Goal: Task Accomplishment & Management: Manage account settings

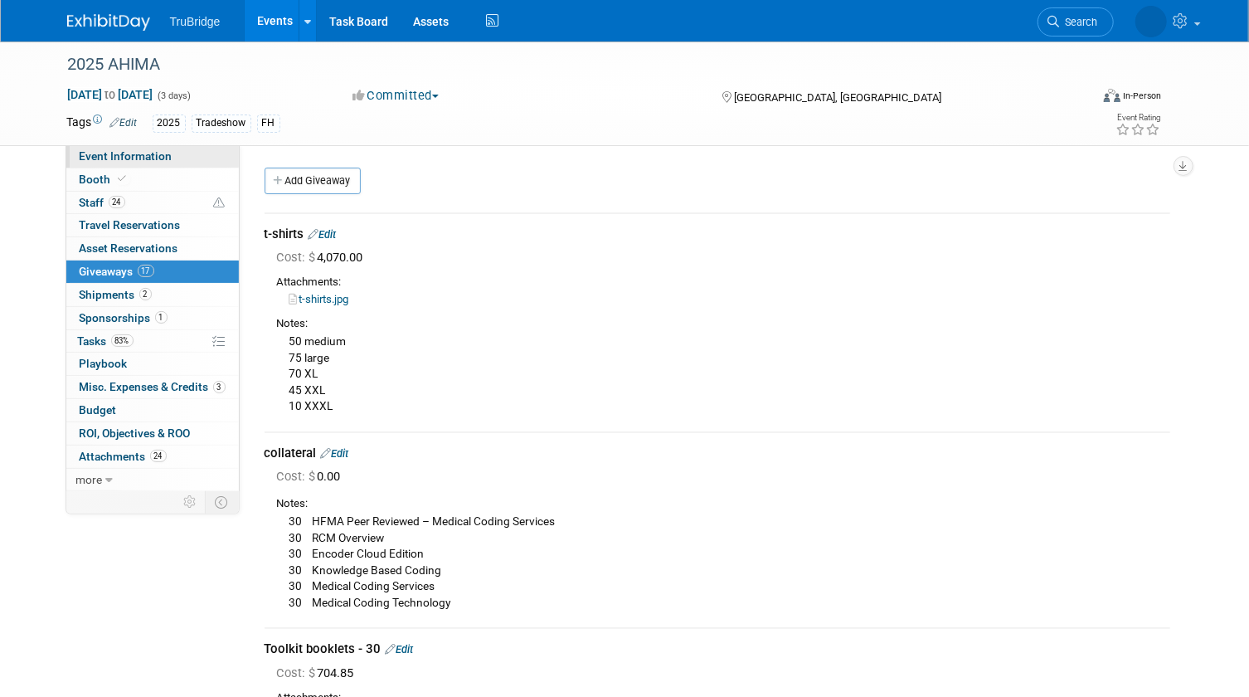
click at [166, 151] on span "Event Information" at bounding box center [126, 155] width 93 height 13
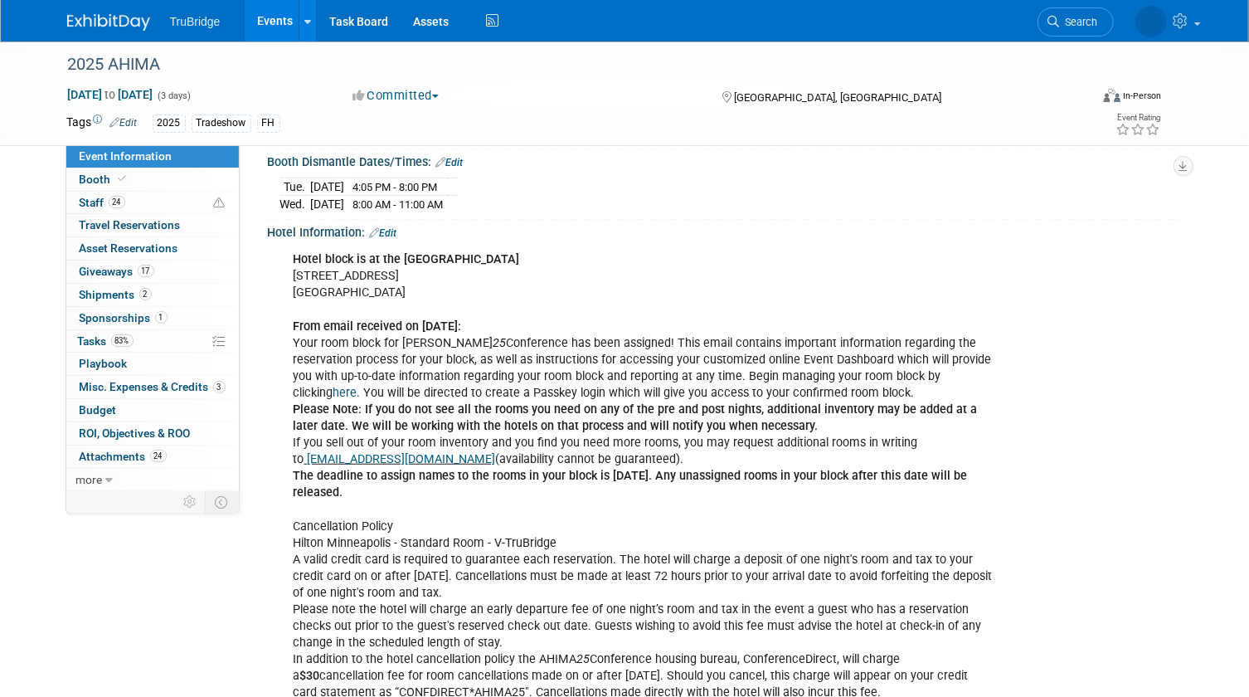
scroll to position [452, 0]
click at [358, 387] on link "here" at bounding box center [346, 394] width 24 height 14
click at [363, 17] on link "Task Board" at bounding box center [359, 20] width 84 height 41
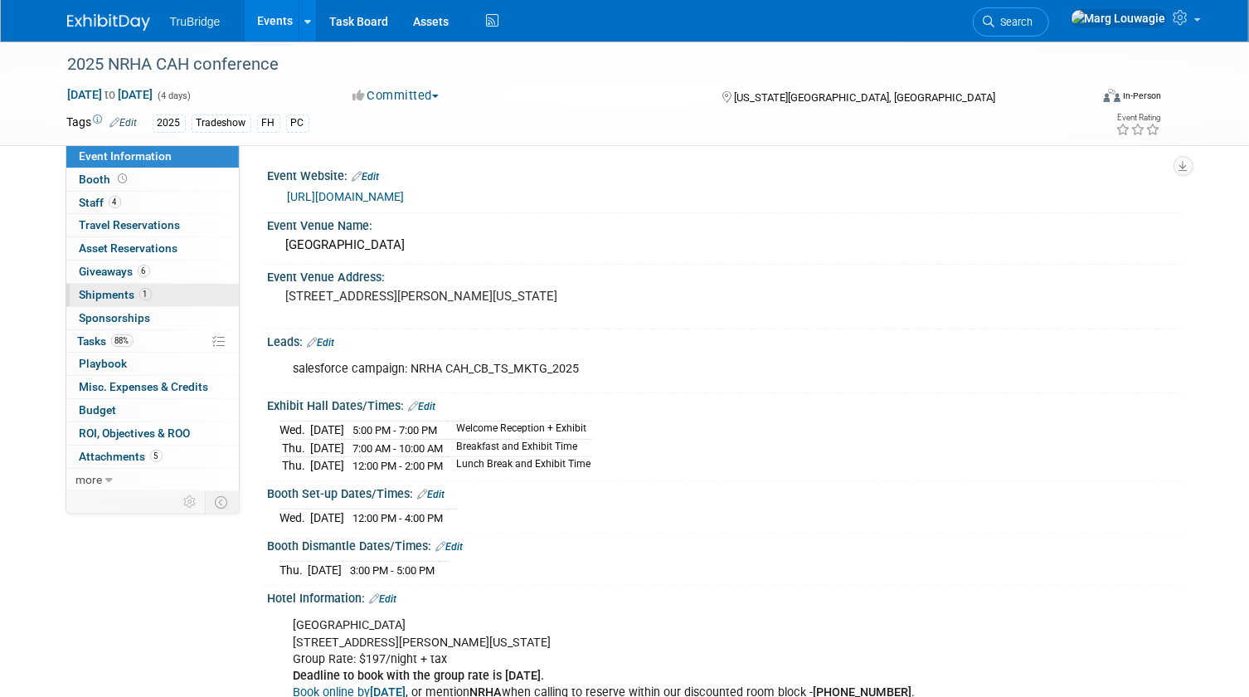
click at [108, 290] on span "Shipments 1" at bounding box center [116, 294] width 72 height 13
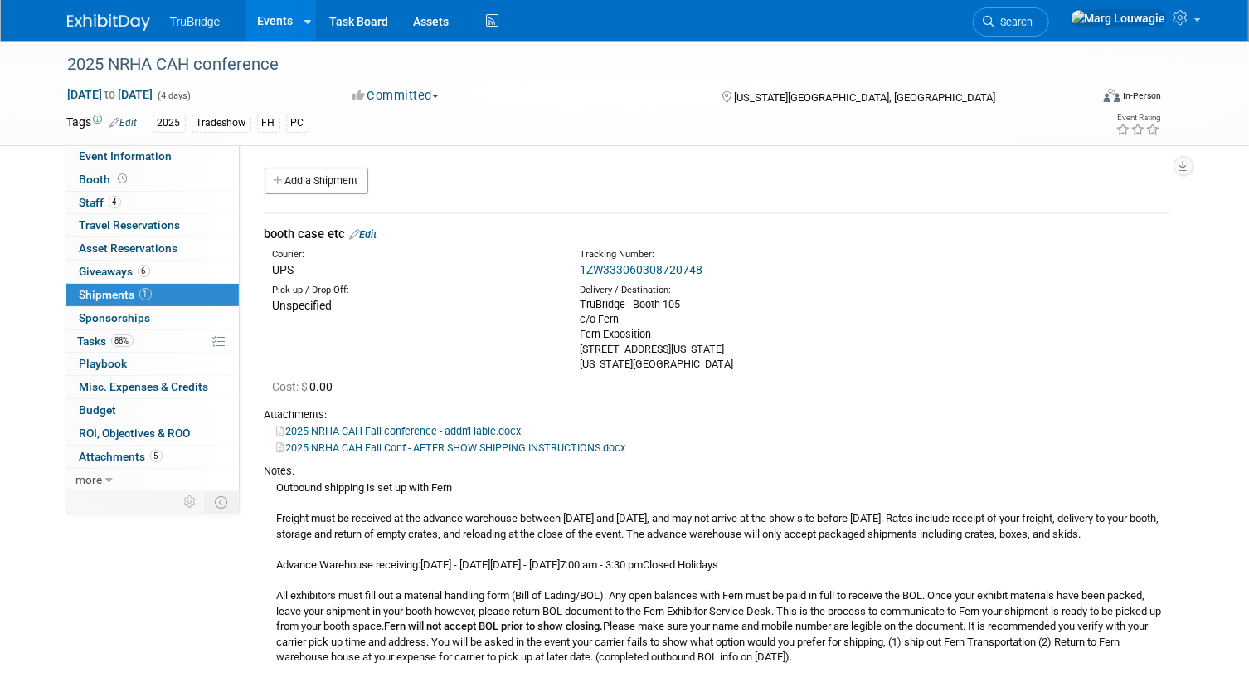
click at [373, 232] on link "Edit" at bounding box center [363, 234] width 27 height 12
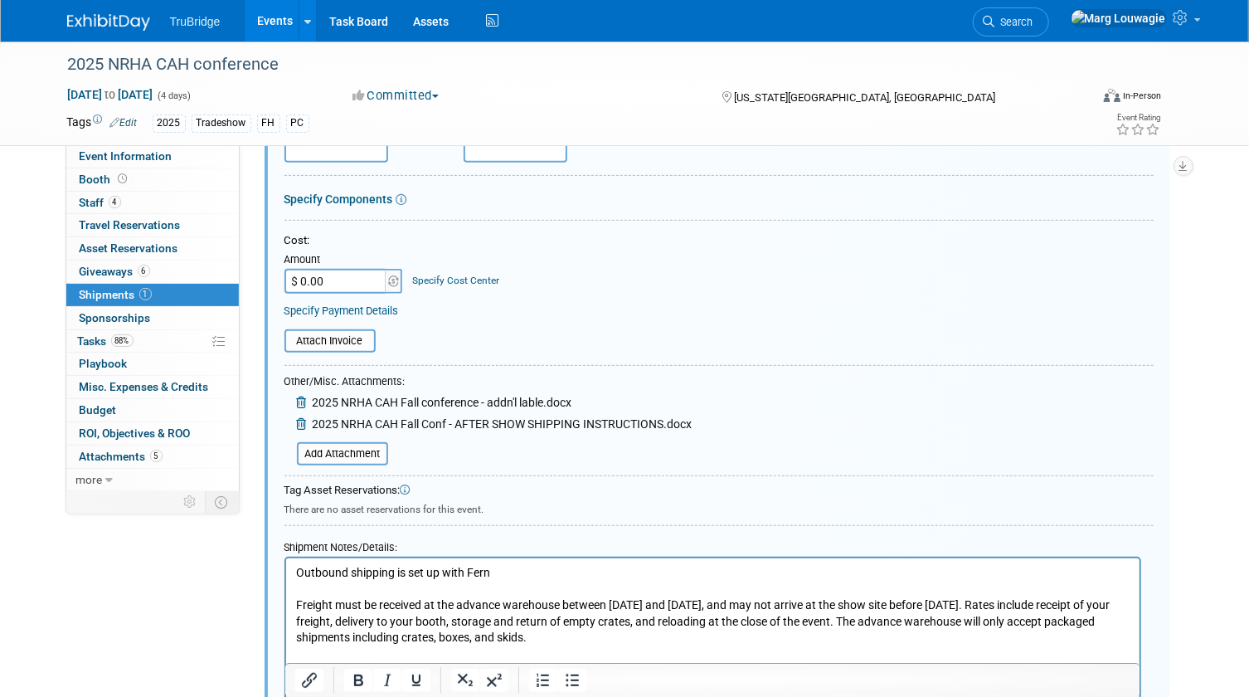
scroll to position [326, 0]
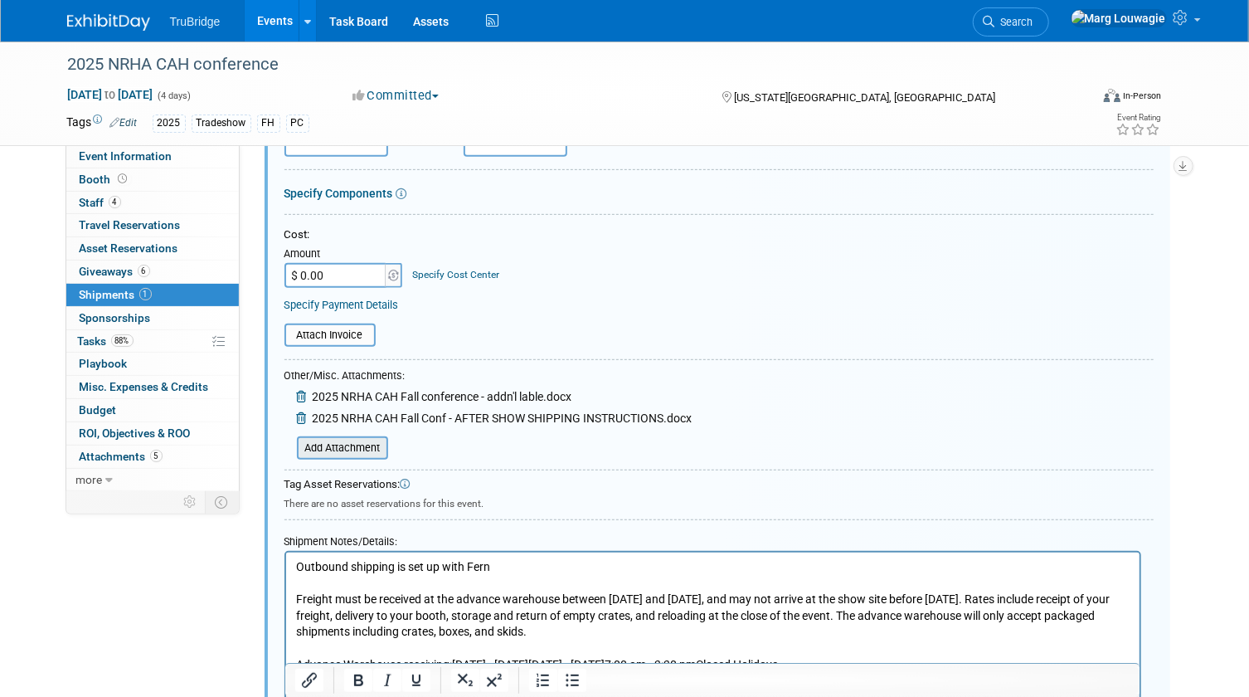
click at [373, 449] on input "file" at bounding box center [287, 448] width 197 height 20
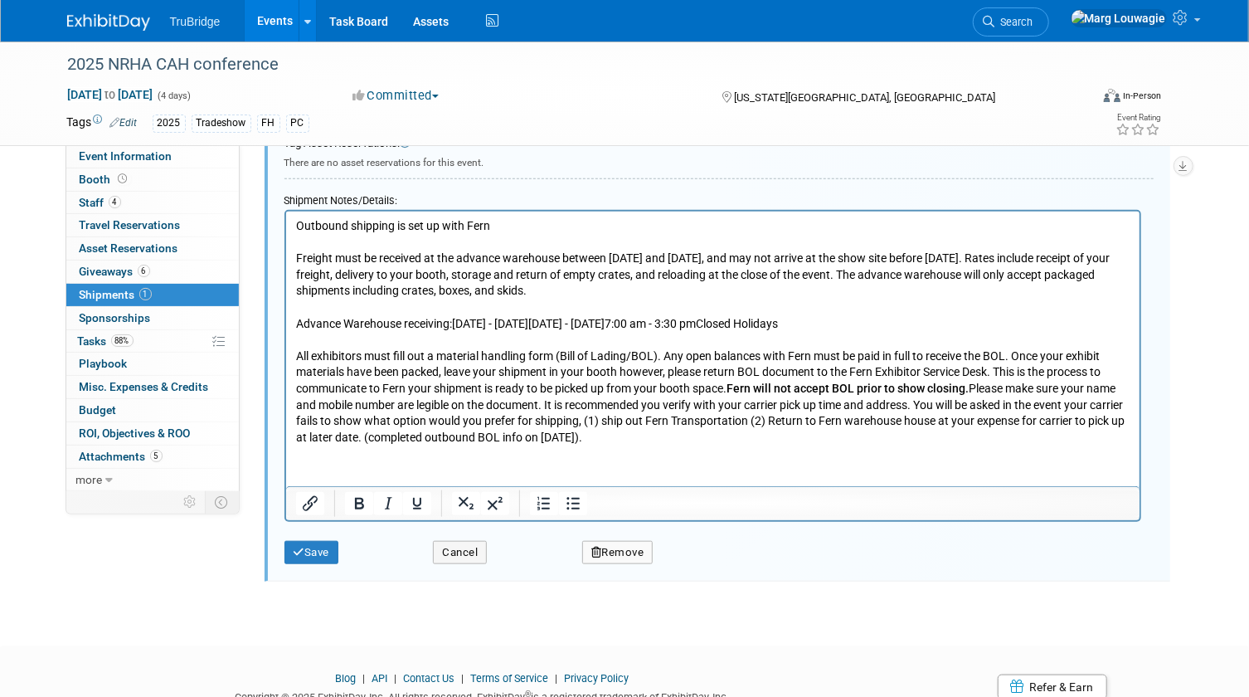
scroll to position [754, 0]
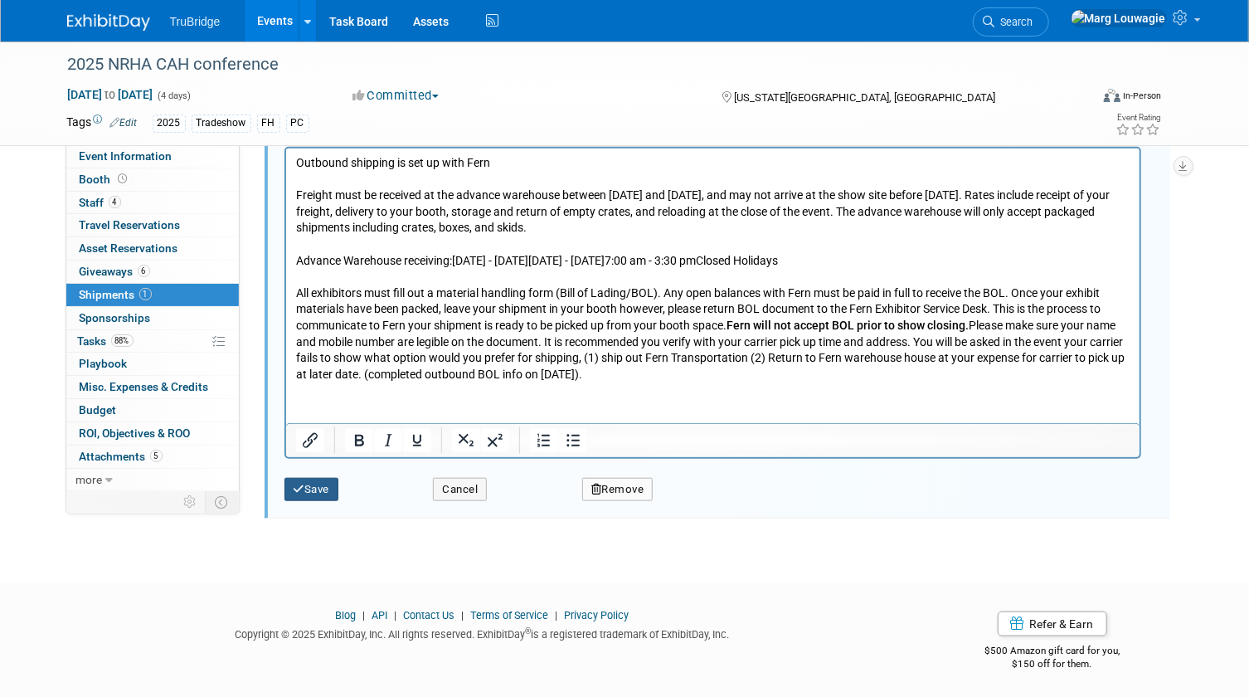
click at [314, 489] on button "Save" at bounding box center [312, 489] width 55 height 23
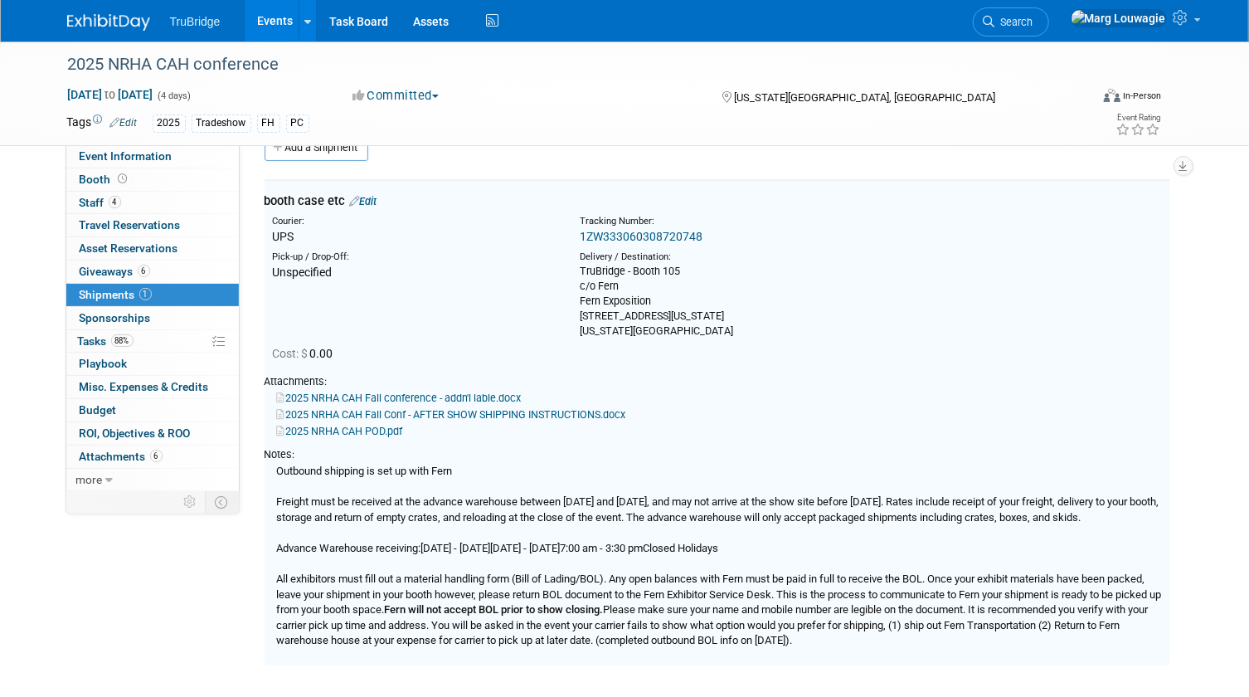
scroll to position [25, 0]
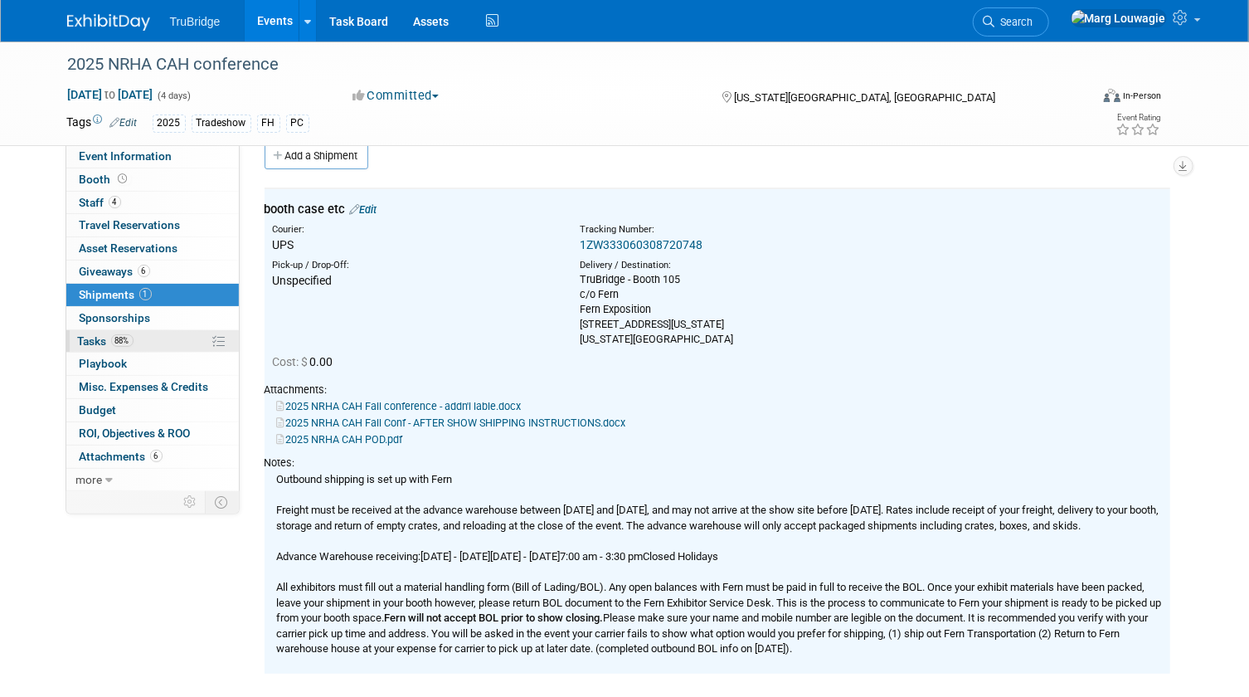
click at [99, 340] on span "Tasks 88%" at bounding box center [106, 340] width 56 height 13
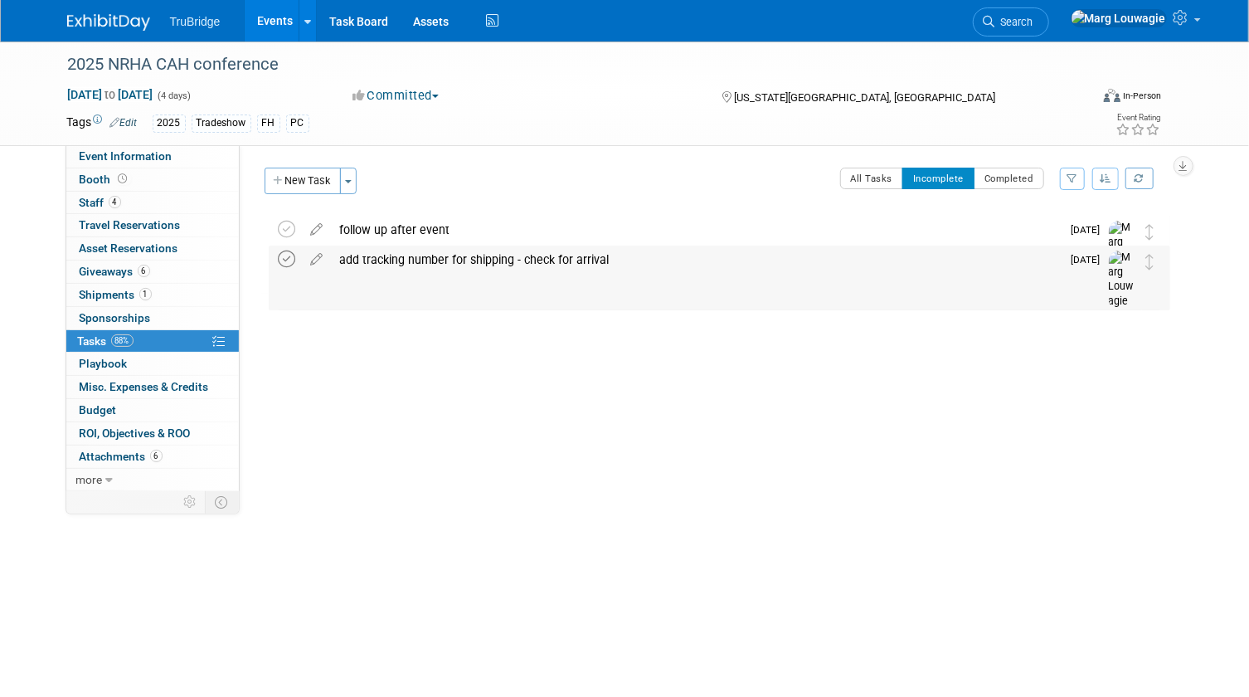
click at [285, 263] on icon at bounding box center [287, 259] width 17 height 17
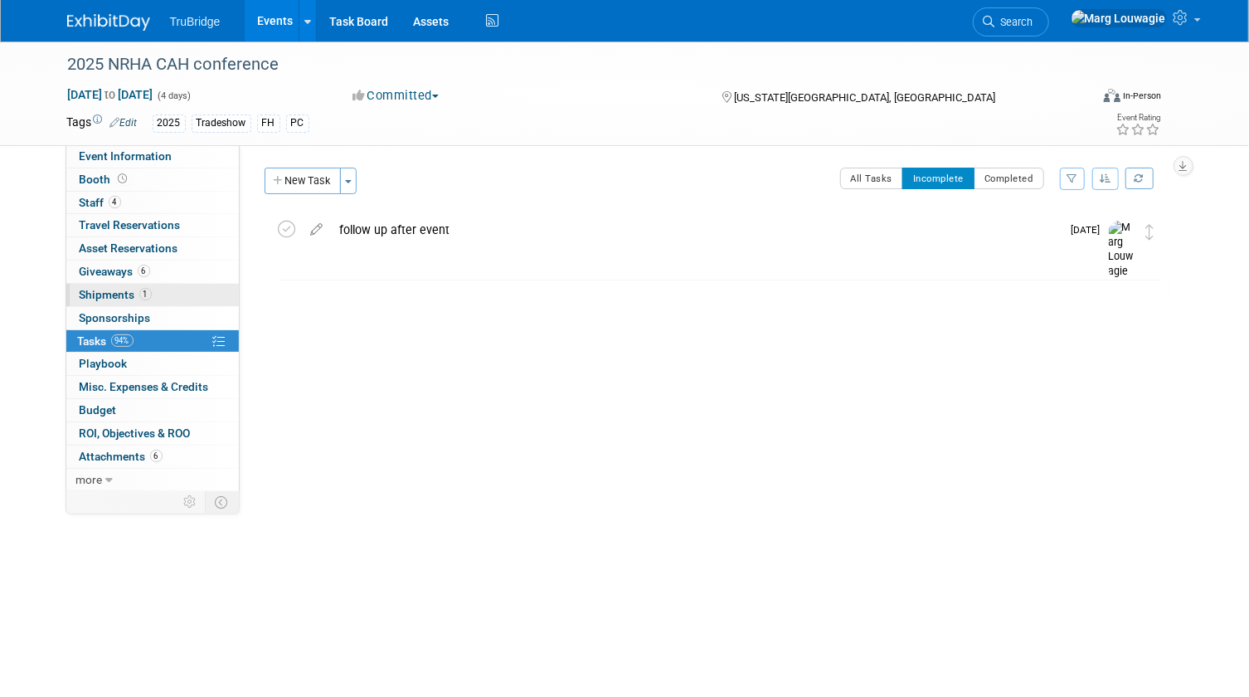
click at [95, 290] on span "Shipments 1" at bounding box center [116, 294] width 72 height 13
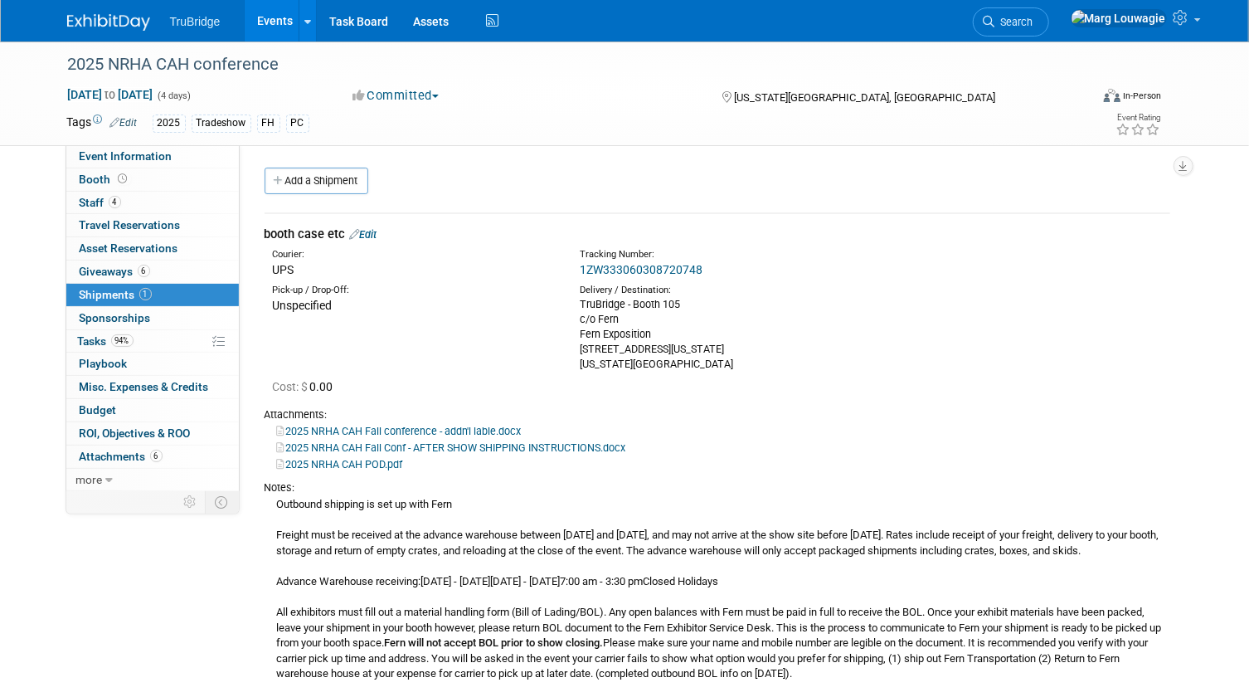
click at [373, 235] on link "Edit" at bounding box center [363, 234] width 27 height 12
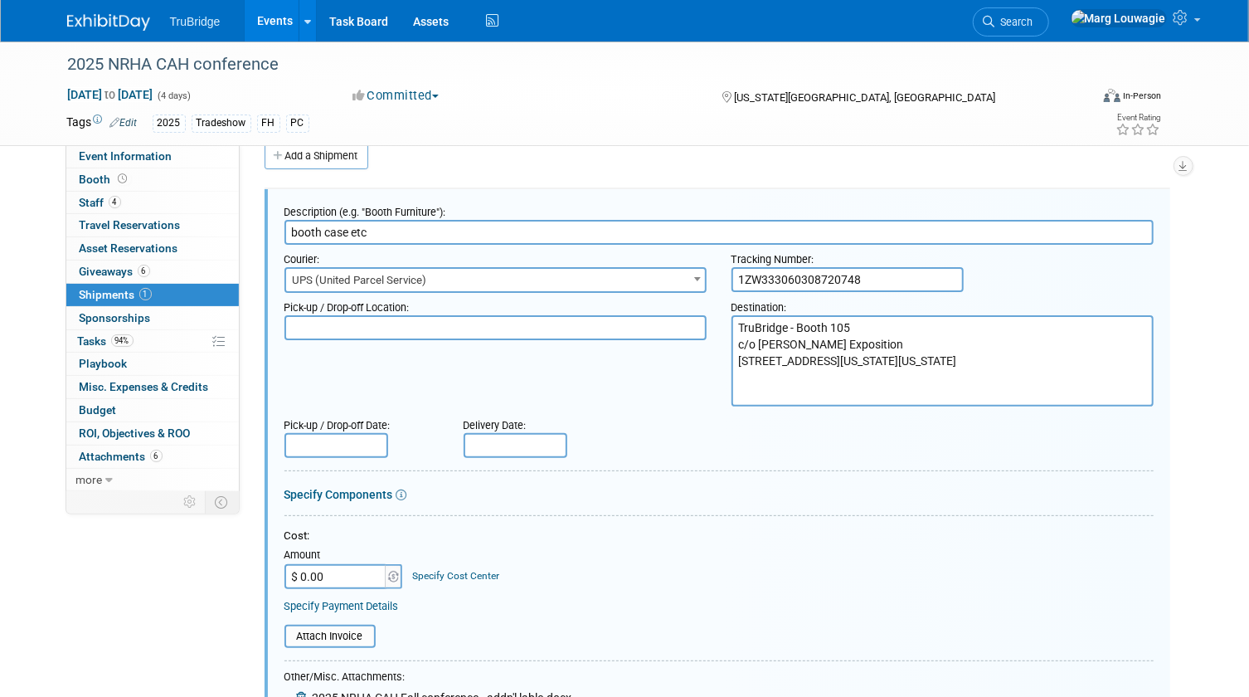
click at [519, 447] on input "text" at bounding box center [516, 445] width 104 height 25
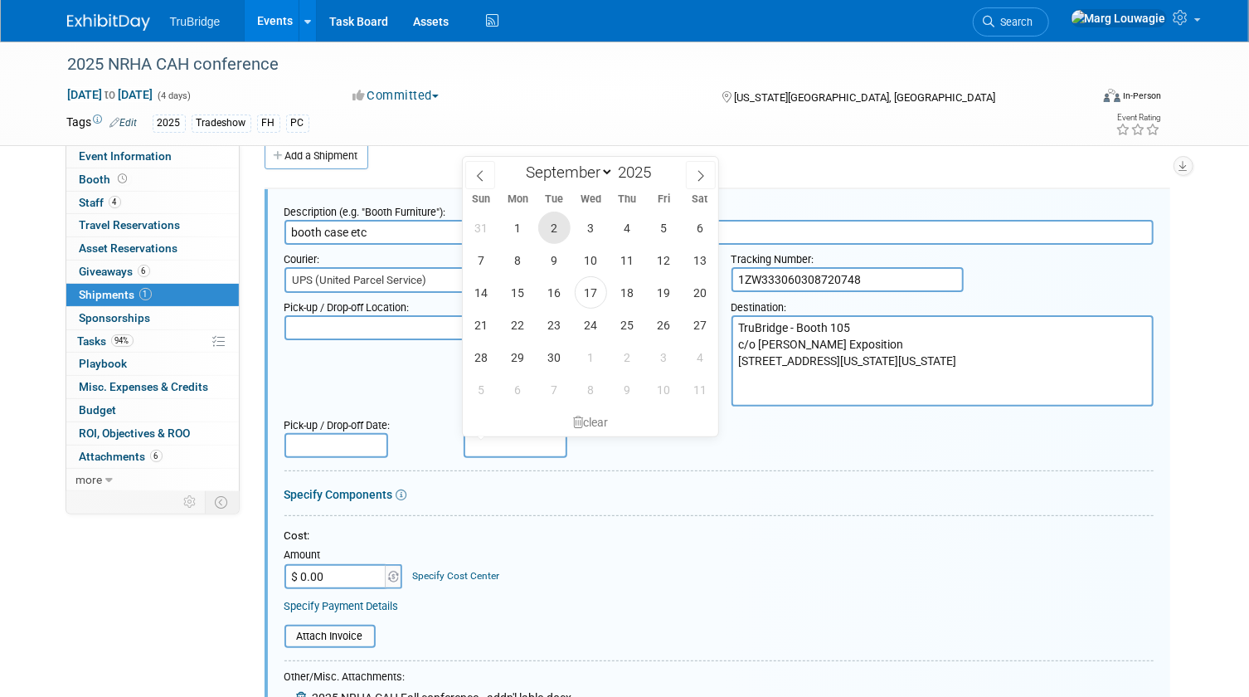
click at [561, 225] on span "2" at bounding box center [554, 228] width 32 height 32
type input "Sep 2, 2025"
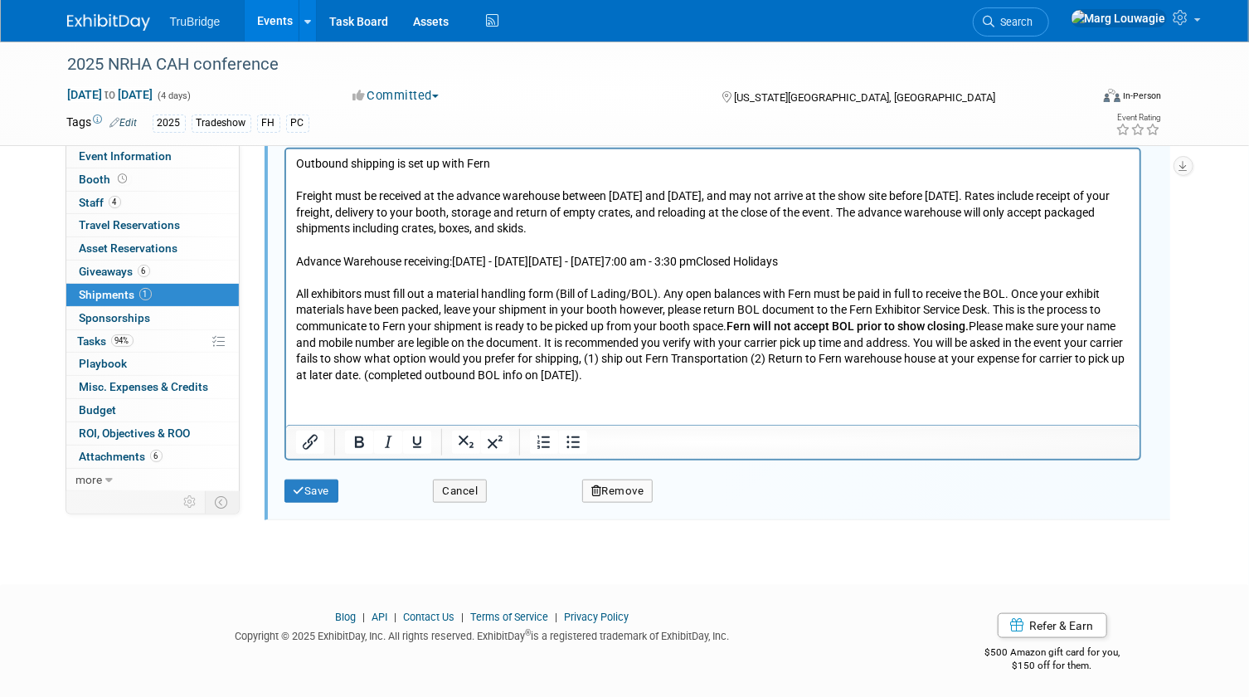
scroll to position [752, 0]
click at [309, 480] on button "Save" at bounding box center [312, 490] width 55 height 23
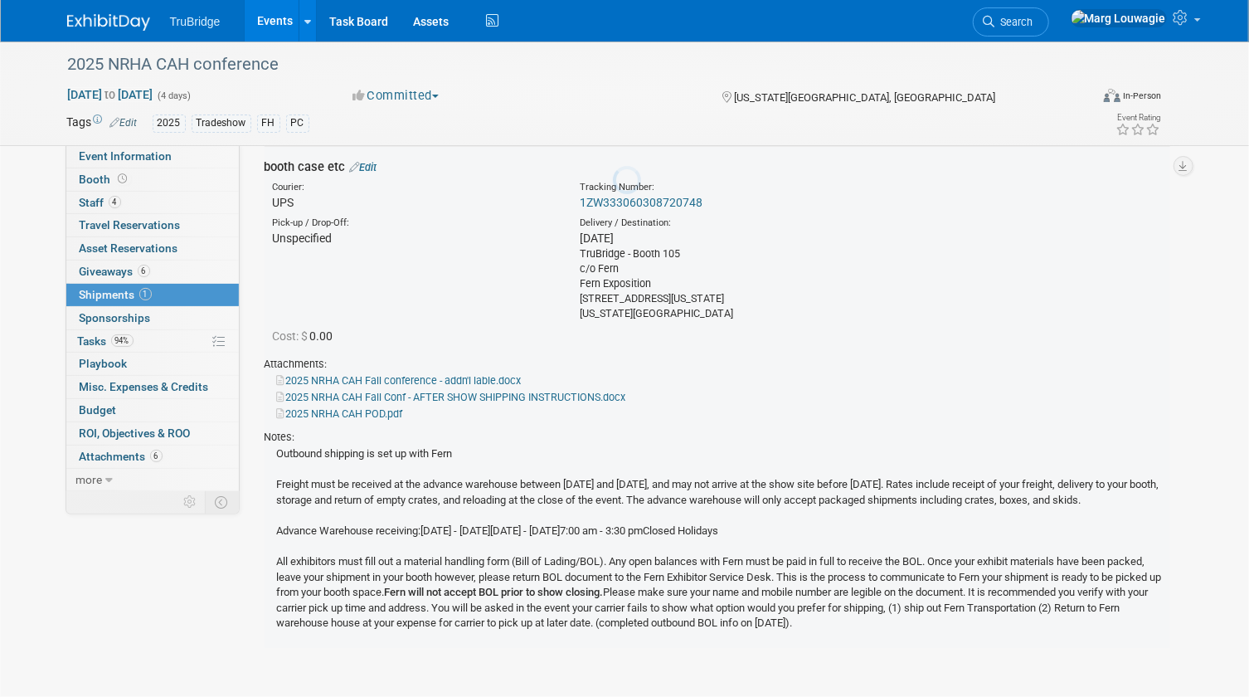
scroll to position [25, 0]
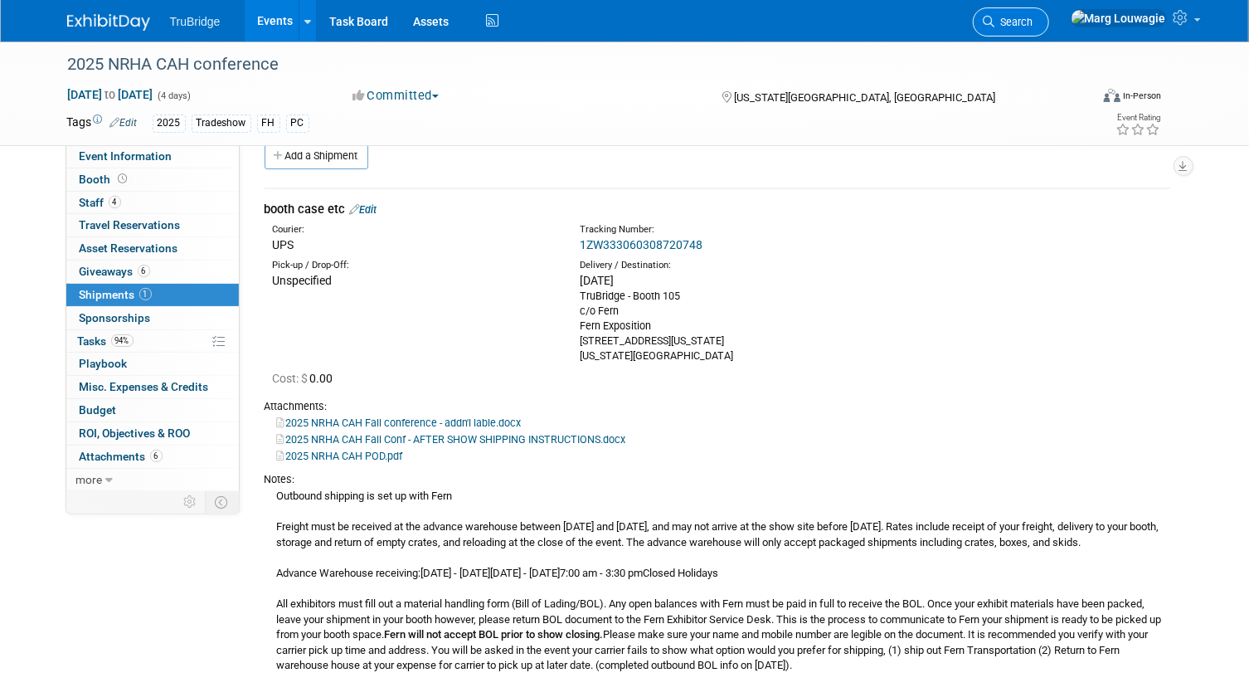
click at [1034, 23] on span "Search" at bounding box center [1015, 22] width 38 height 12
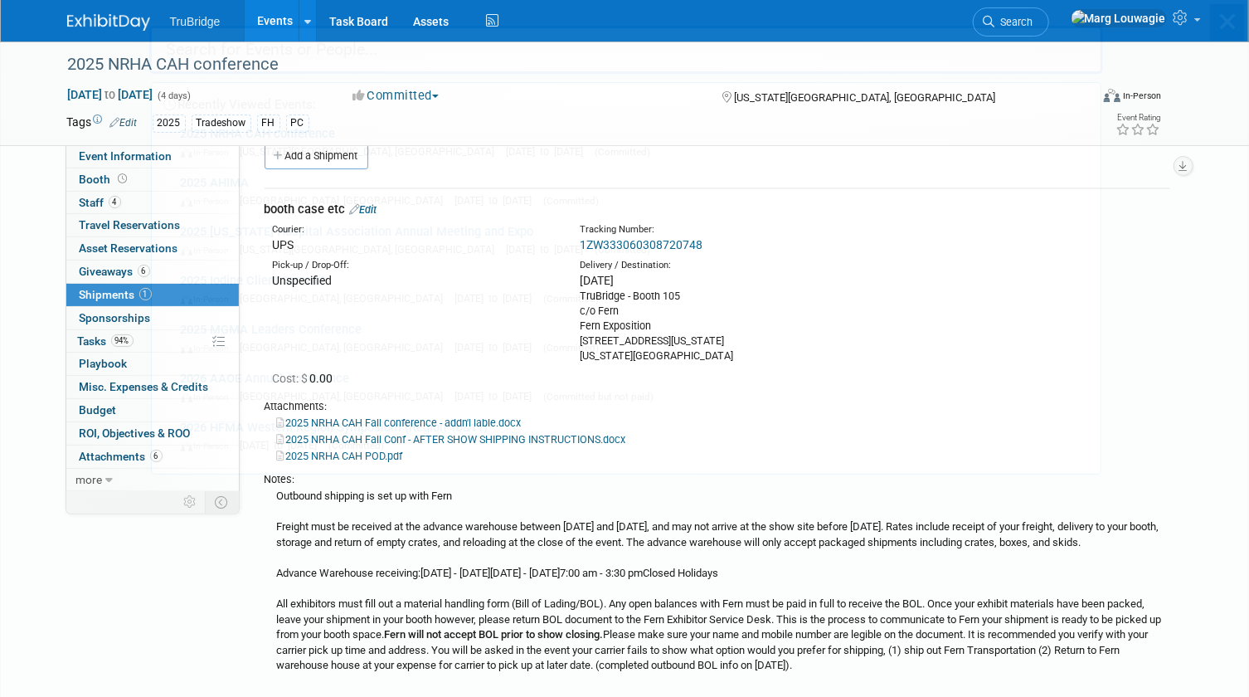
scroll to position [0, 0]
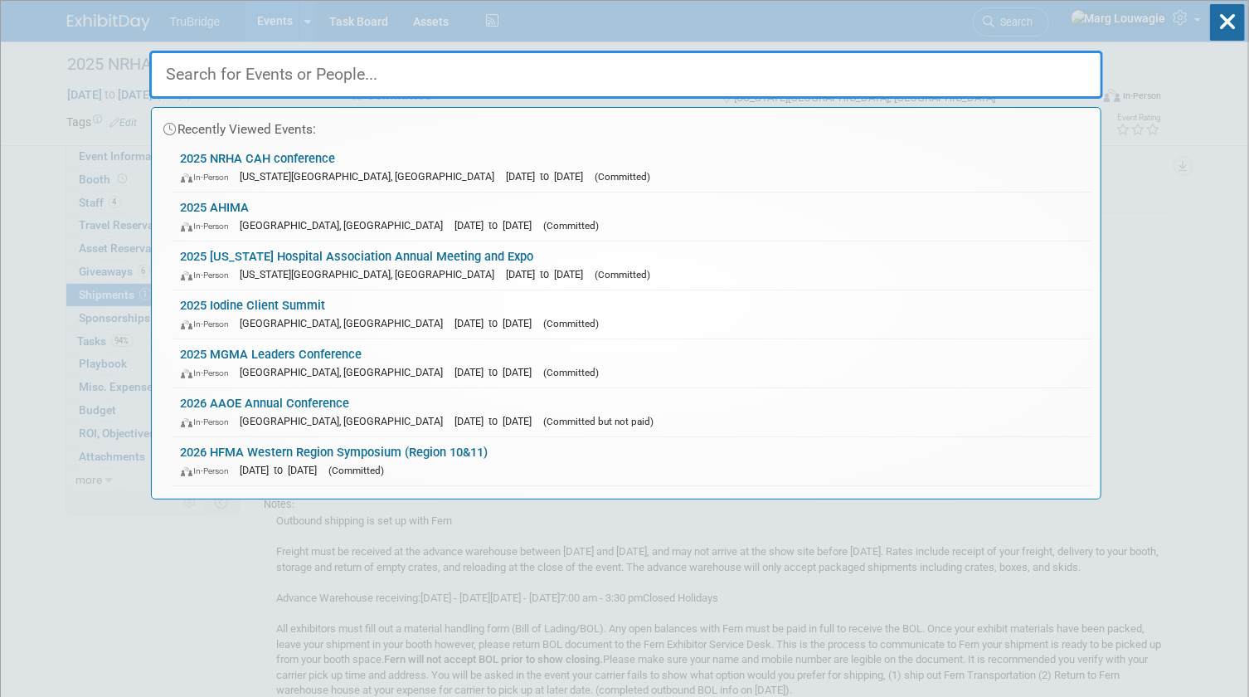
click at [1037, 71] on input "text" at bounding box center [626, 75] width 954 height 48
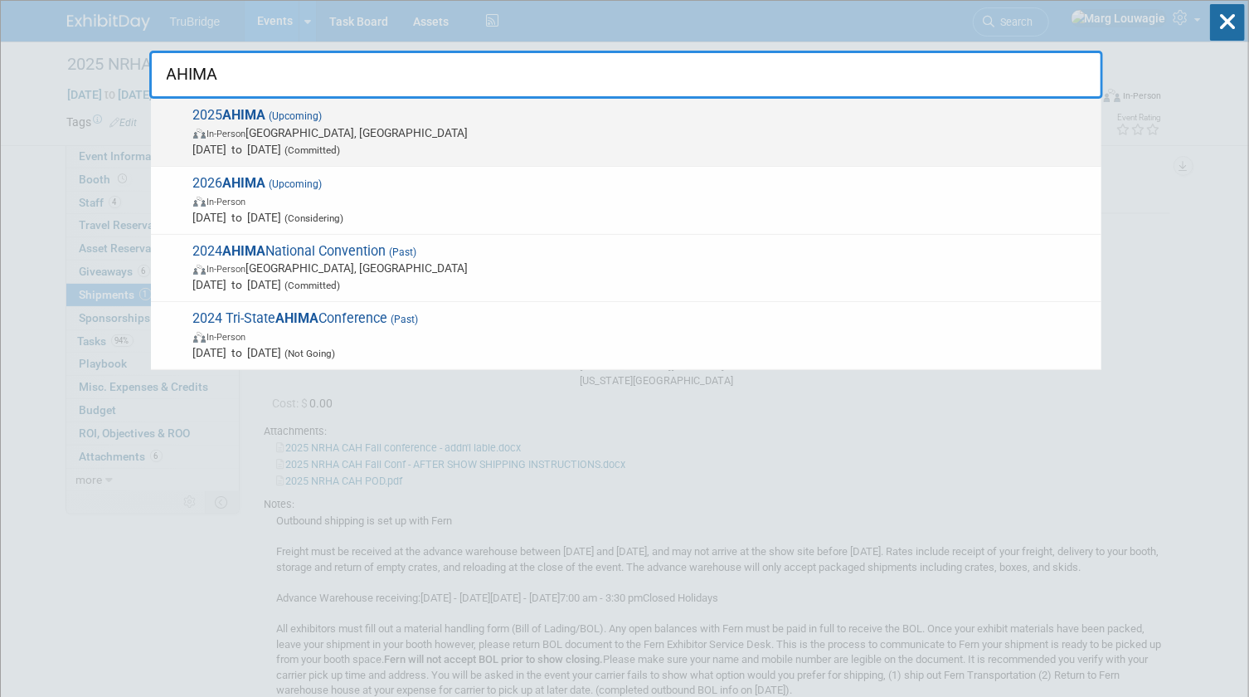
type input "AHIMA"
click at [456, 138] on span "In-Person Minneapolis, MN" at bounding box center [643, 132] width 900 height 17
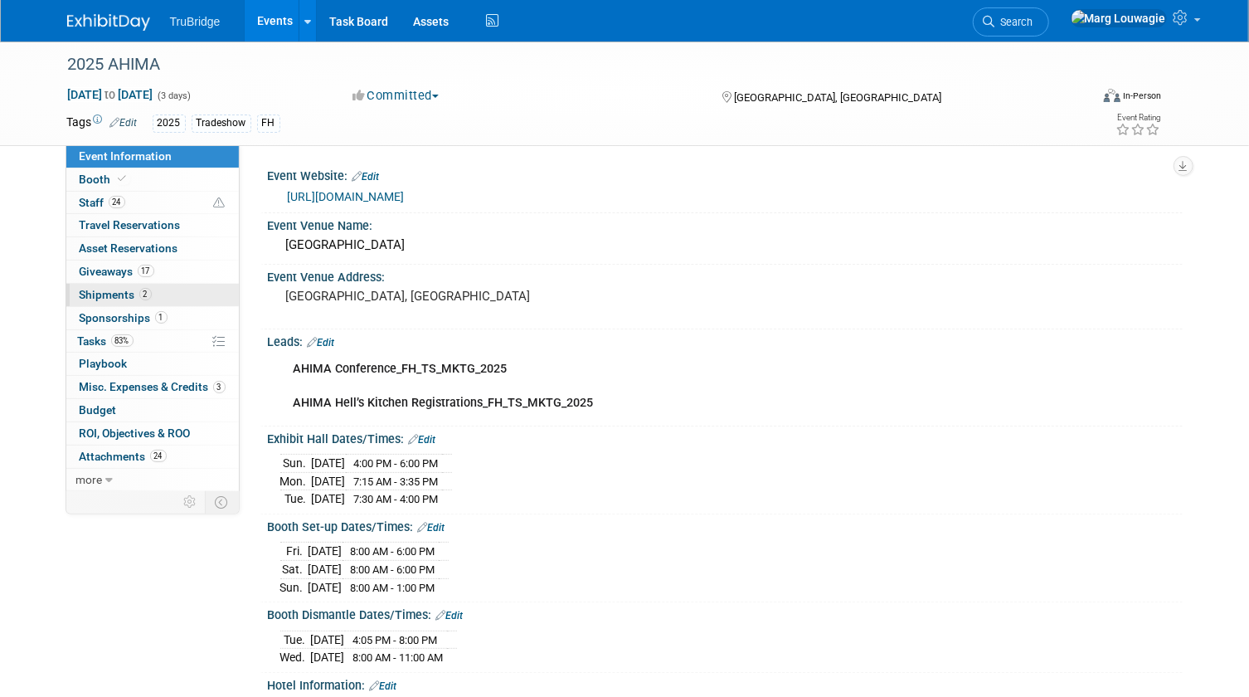
click at [122, 292] on span "Shipments 2" at bounding box center [116, 294] width 72 height 13
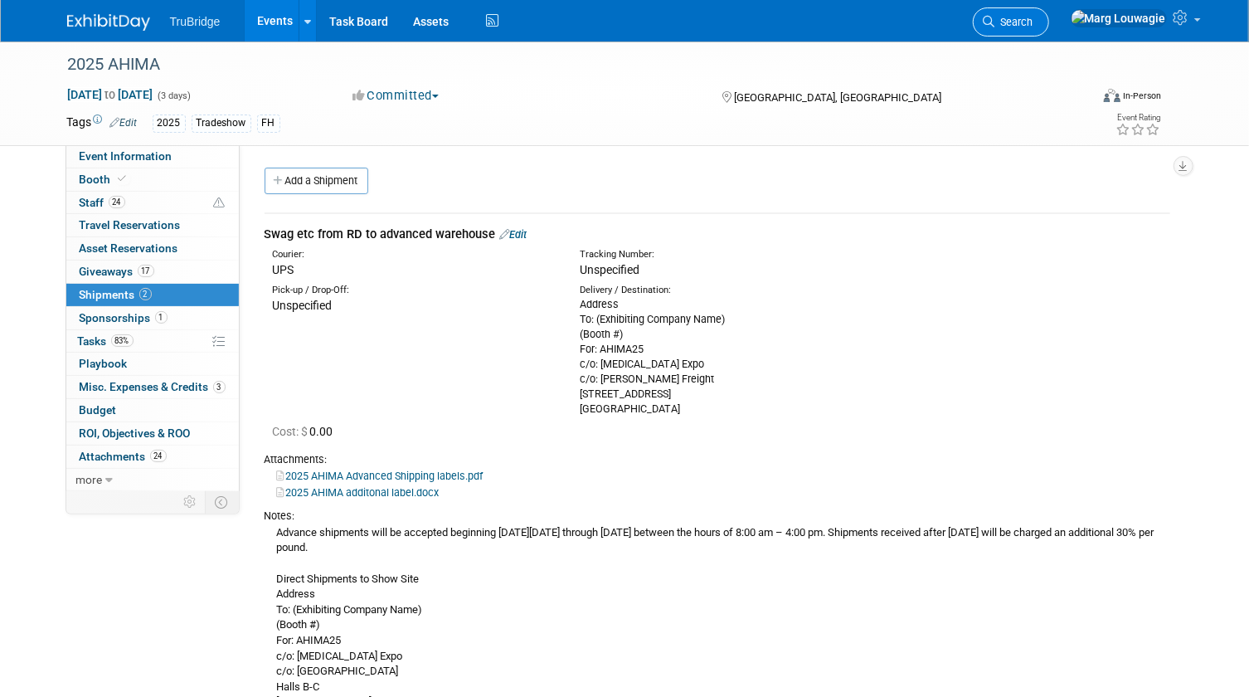
click at [1034, 22] on span "Search" at bounding box center [1015, 22] width 38 height 12
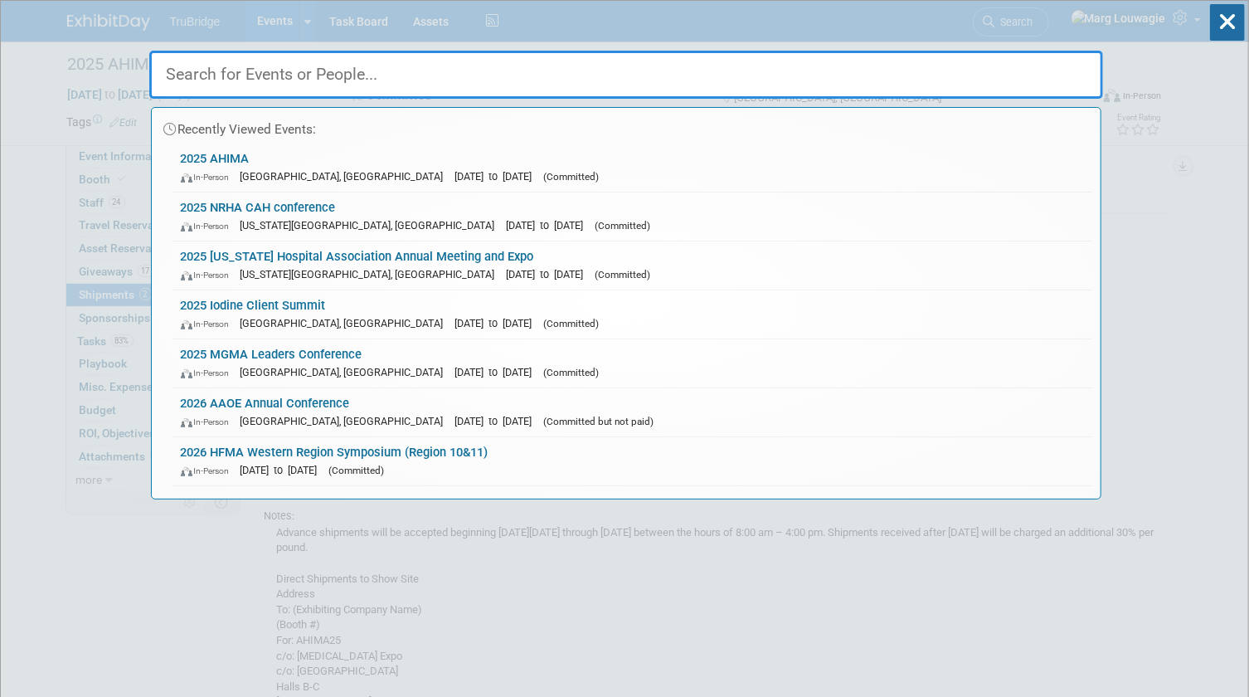
click at [1013, 85] on input "text" at bounding box center [626, 75] width 954 height 48
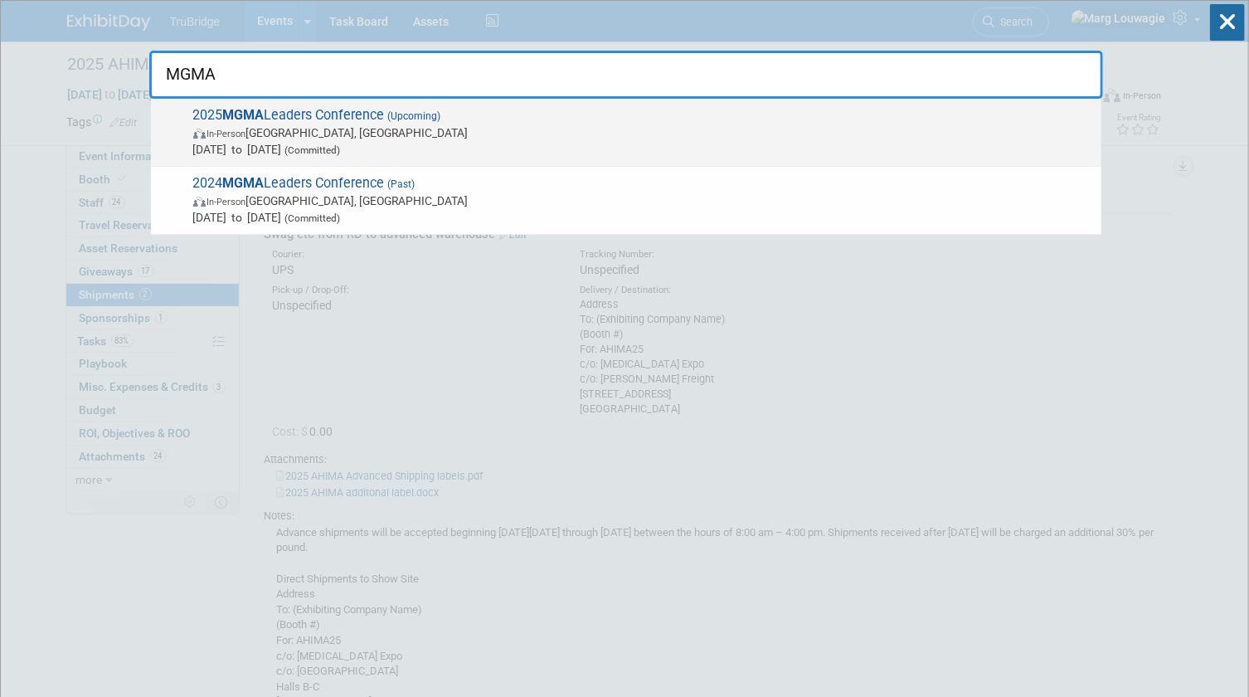
type input "MGMA"
click at [251, 143] on span "[DATE] to [DATE] (Committed)" at bounding box center [643, 149] width 900 height 17
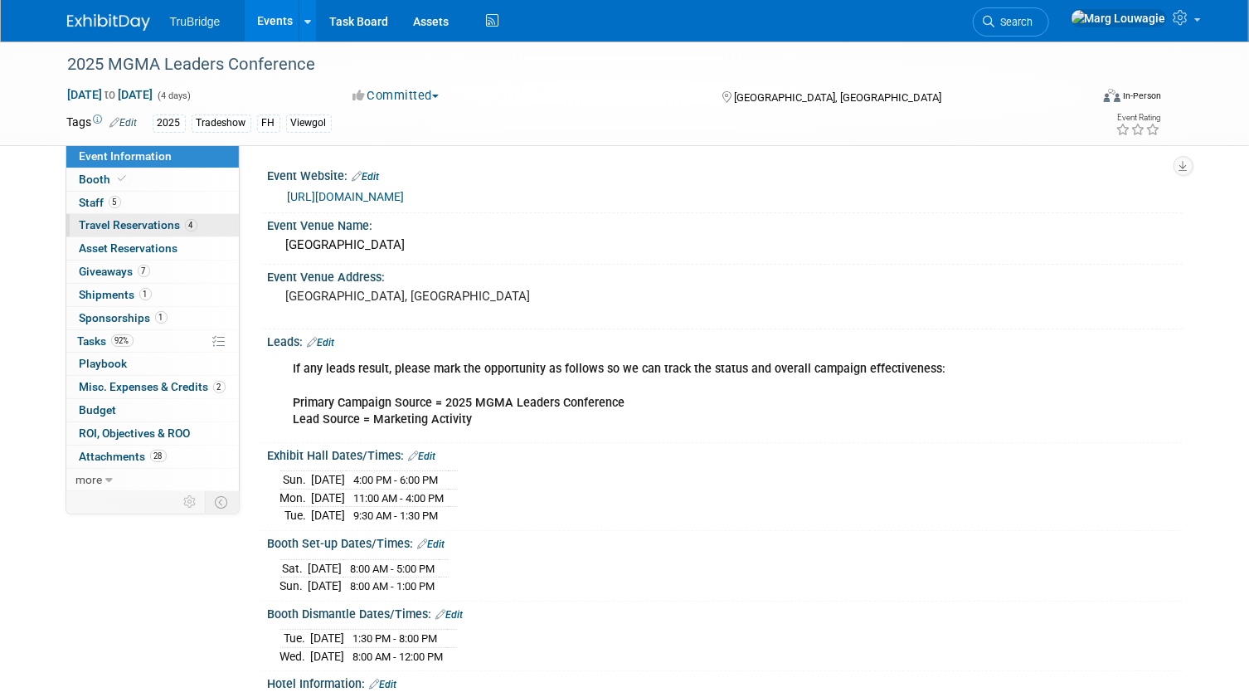
click at [166, 220] on span "Travel Reservations 4" at bounding box center [139, 224] width 118 height 13
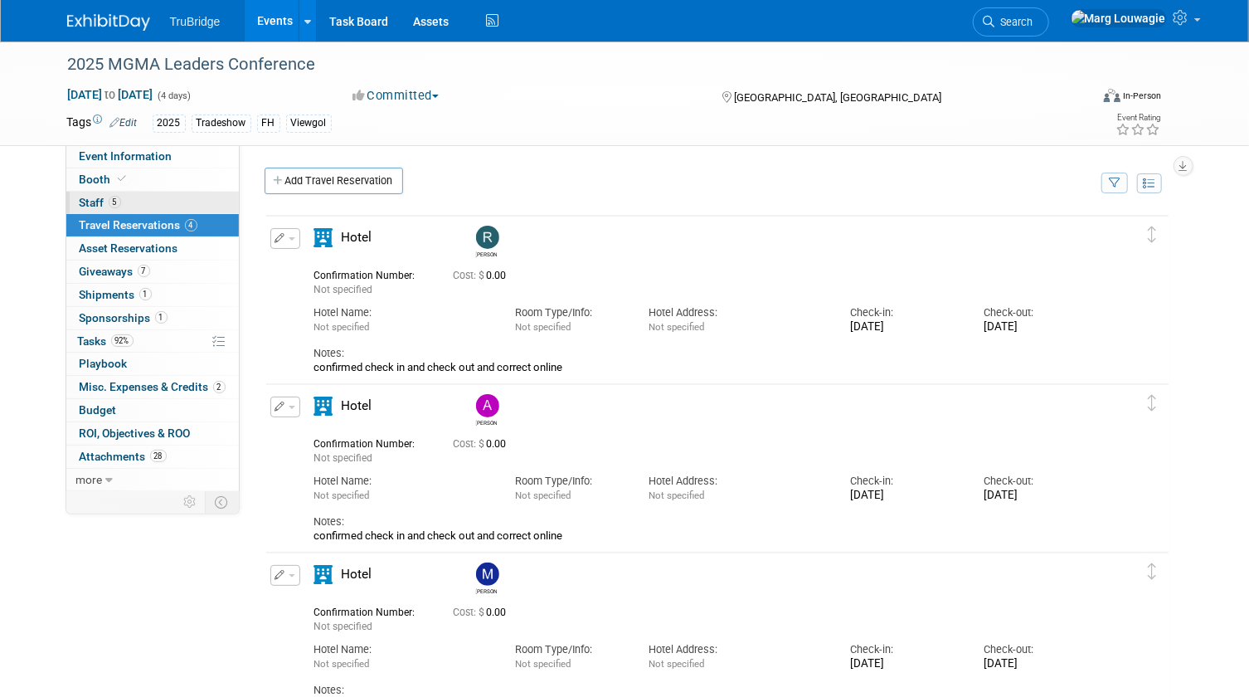
click at [95, 203] on span "Staff 5" at bounding box center [100, 202] width 41 height 13
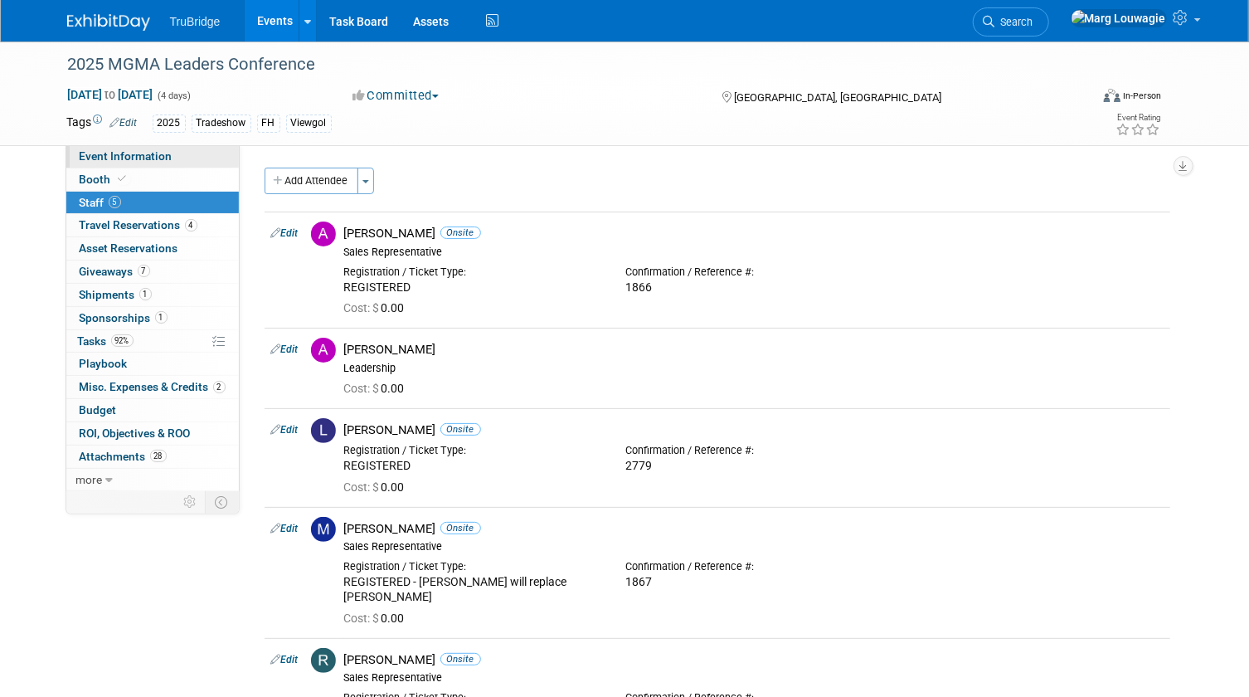
click at [141, 152] on span "Event Information" at bounding box center [126, 155] width 93 height 13
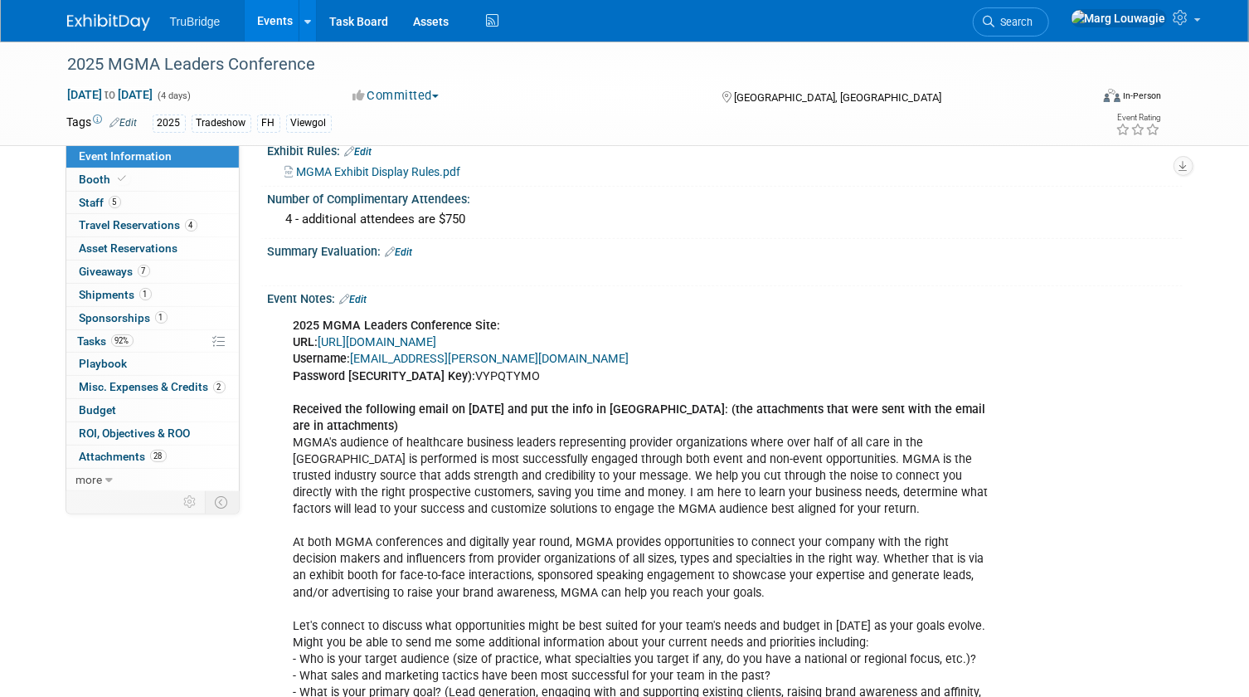
scroll to position [980, 0]
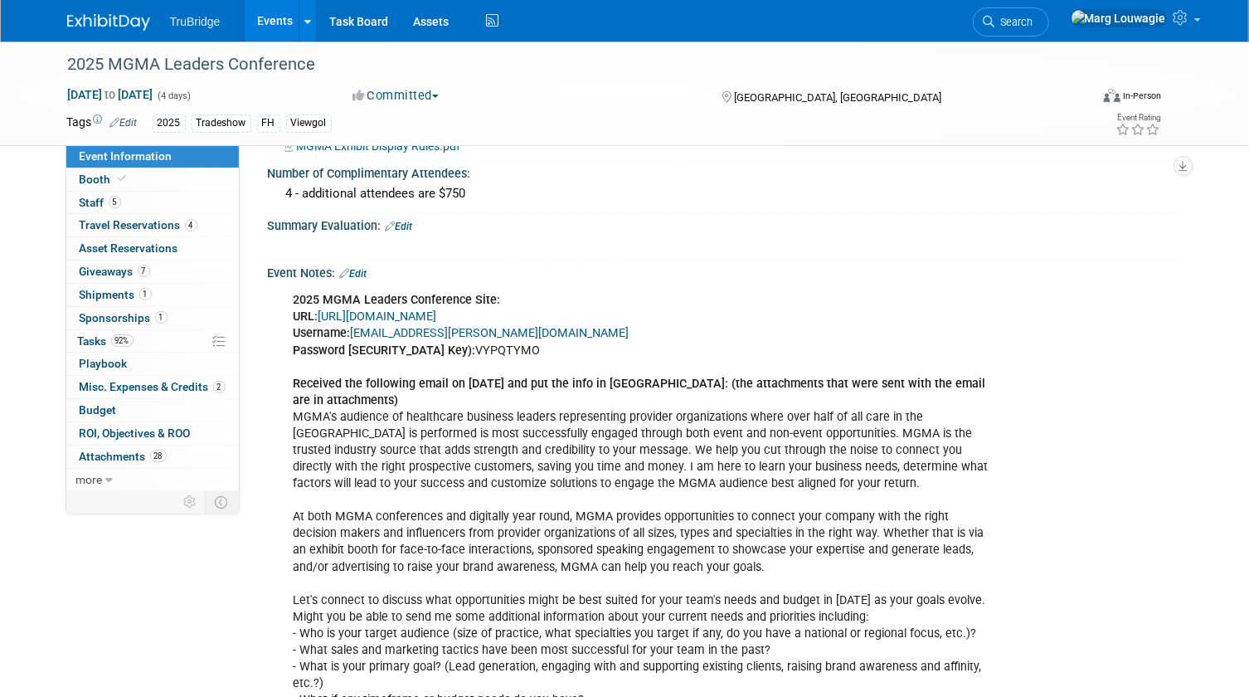
click at [437, 324] on link "https://www.conferenceharvester.com/harvester2ex/login.asp?EventKey=NUSFNBIJ" at bounding box center [378, 316] width 119 height 14
click at [87, 204] on span "Staff 5" at bounding box center [100, 202] width 41 height 13
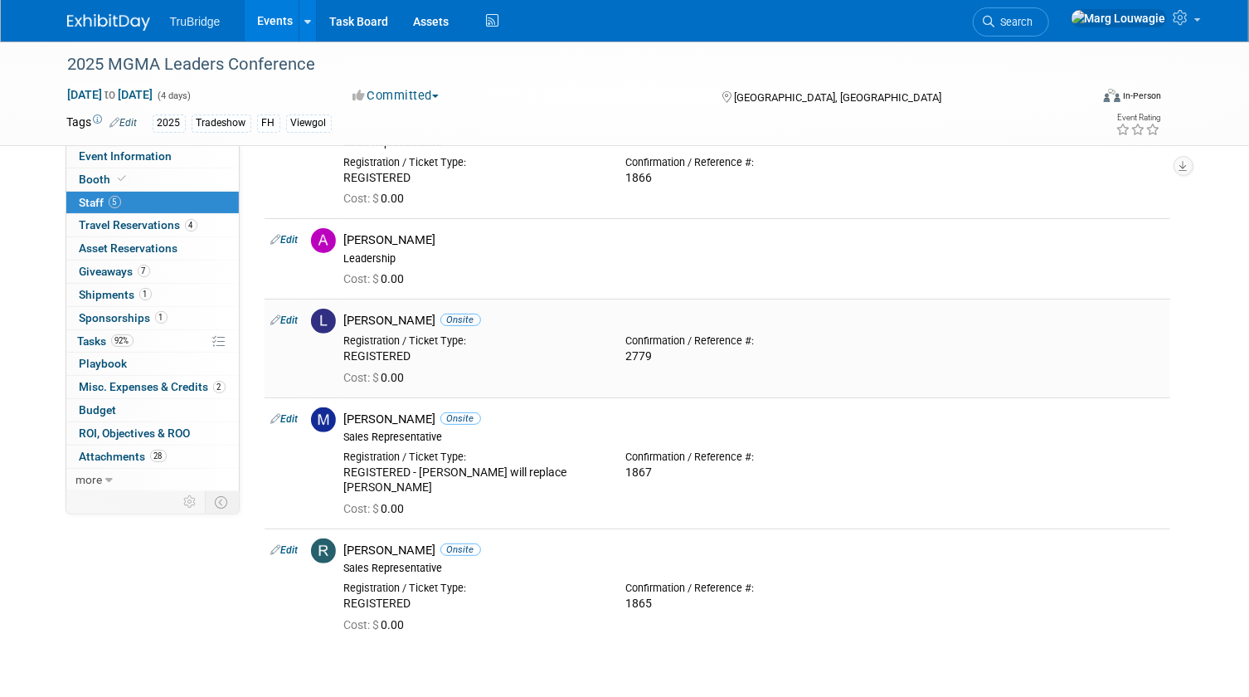
scroll to position [75, 0]
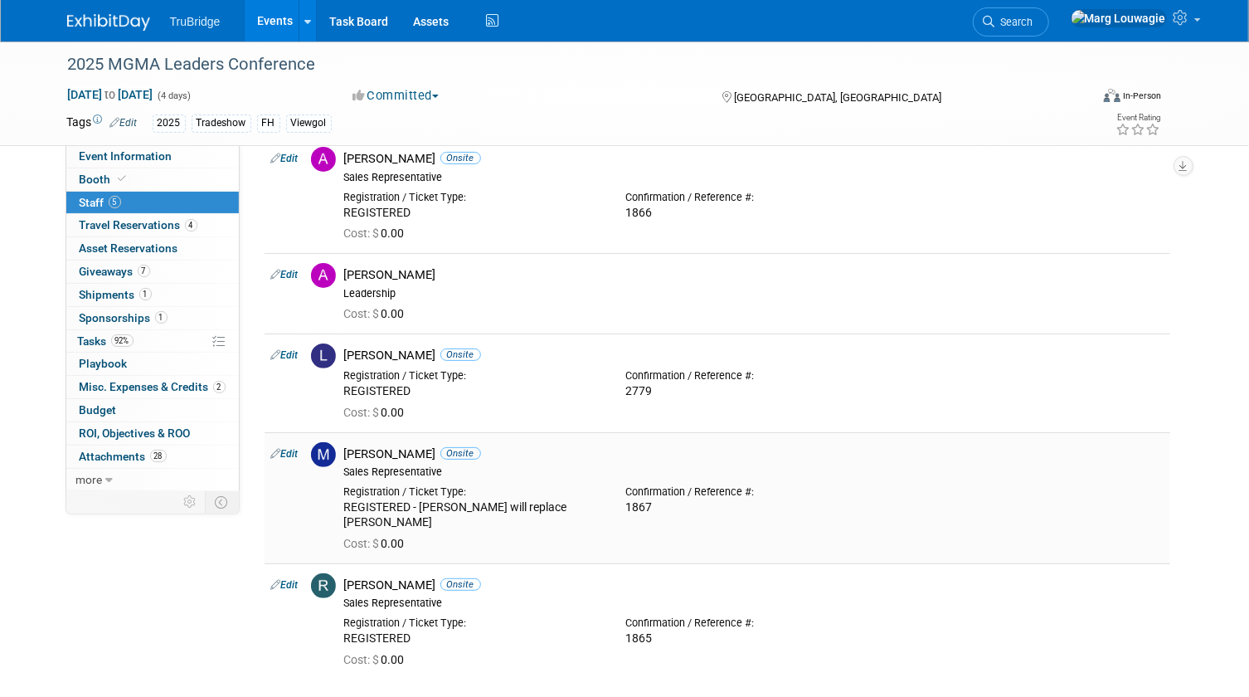
click at [298, 451] on link "Edit" at bounding box center [284, 454] width 27 height 12
select select "3f36a3ab-332b-430c-a49c-b2a844fe1b87"
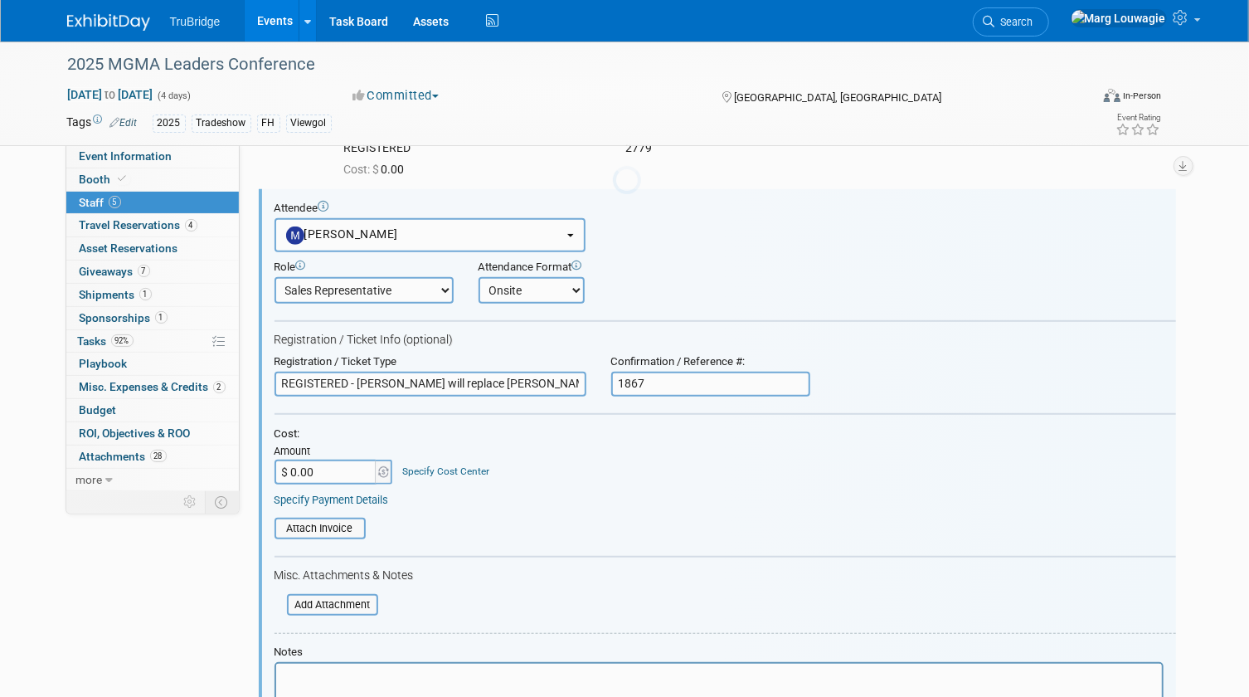
scroll to position [0, 0]
click at [280, 381] on input "REGISTERED - Ashley will replace Michael" at bounding box center [431, 384] width 312 height 25
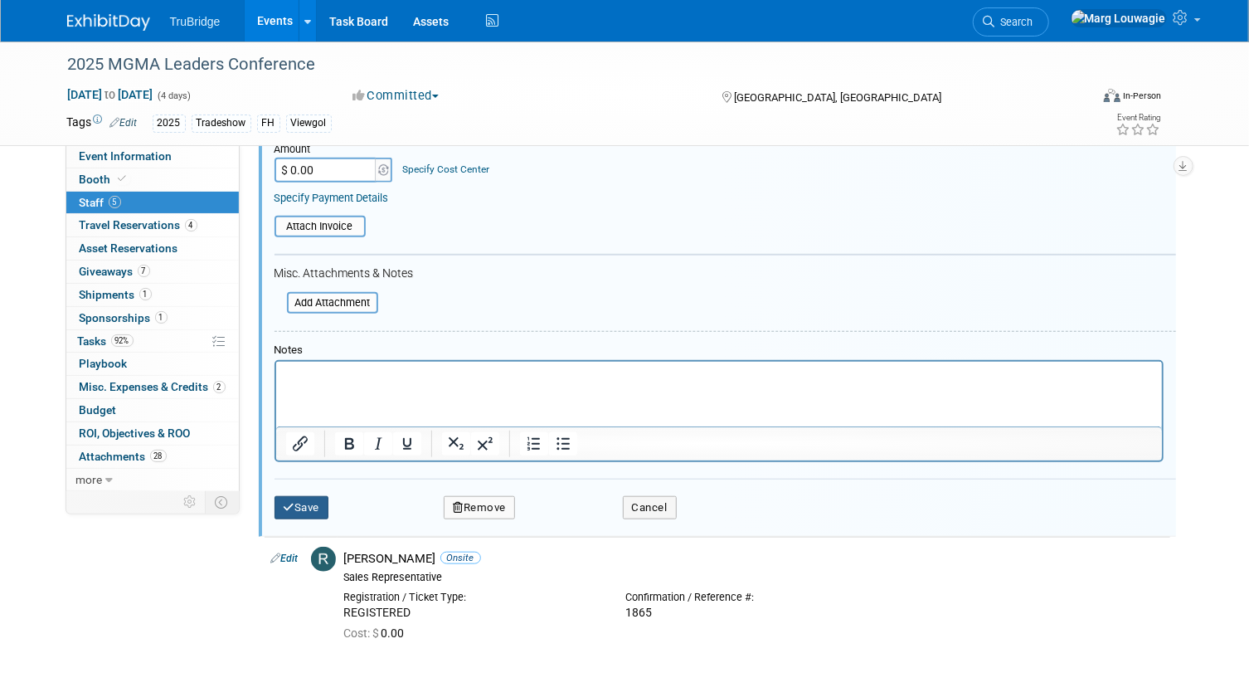
type input "NOT ATTENDING REGISTERED - Ashley will replace Michael"
click at [324, 504] on button "Save" at bounding box center [302, 507] width 55 height 23
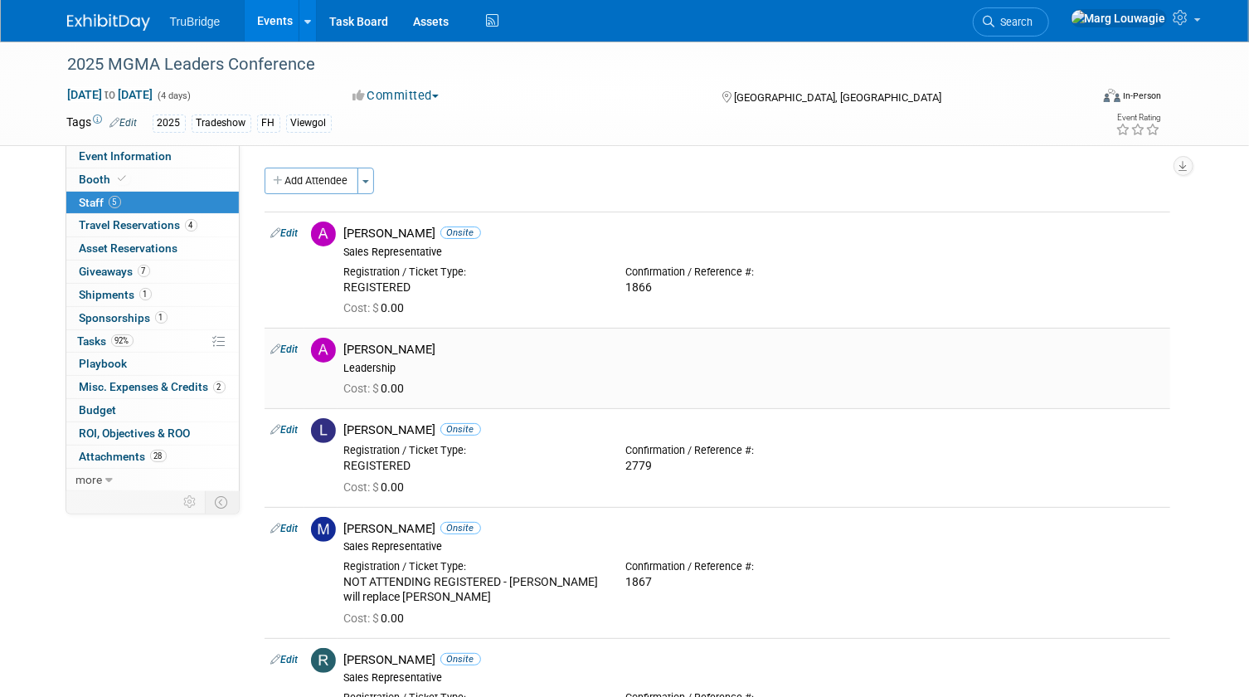
click at [290, 345] on link "Edit" at bounding box center [284, 349] width 27 height 12
select select "5709ddd3-d80c-45a7-81e7-ba5cc7cc812a"
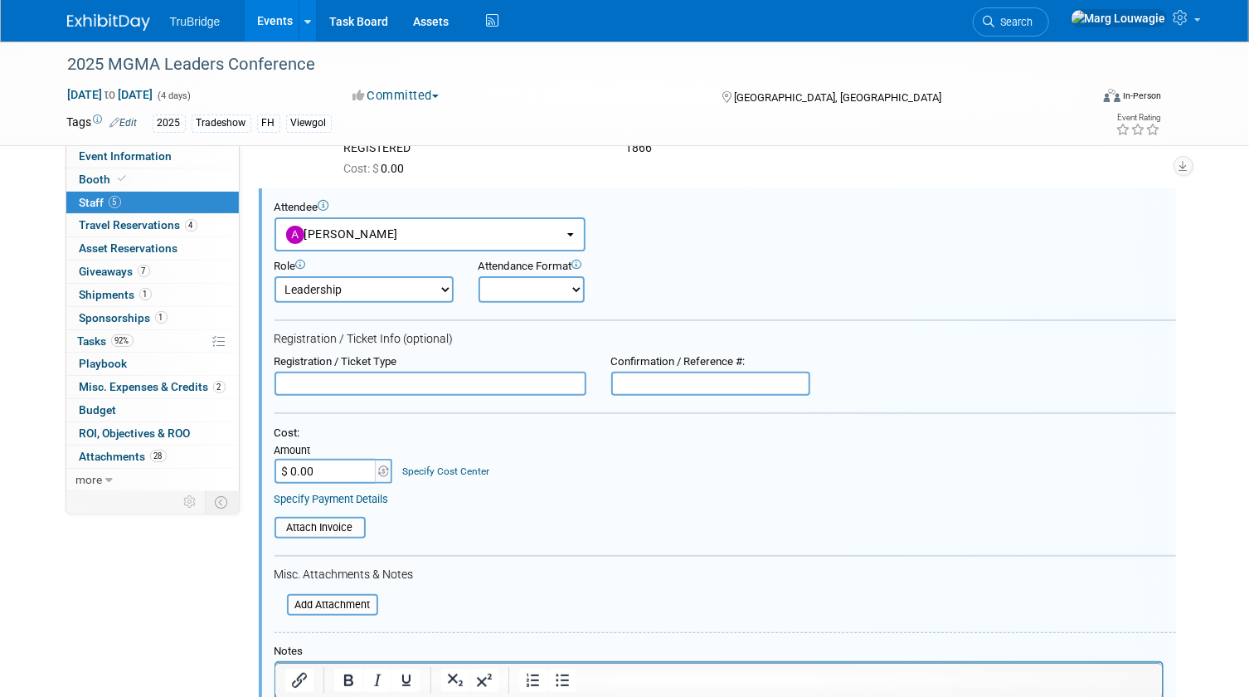
click at [326, 382] on input "text" at bounding box center [431, 384] width 312 height 25
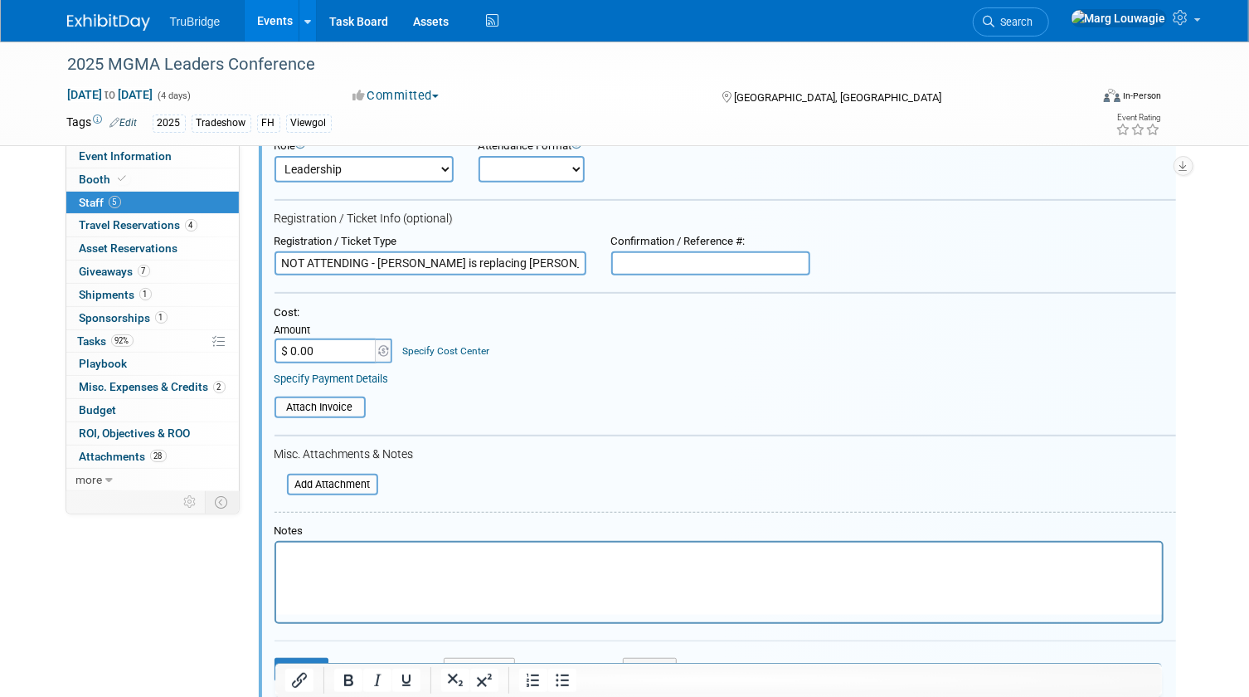
scroll to position [290, 0]
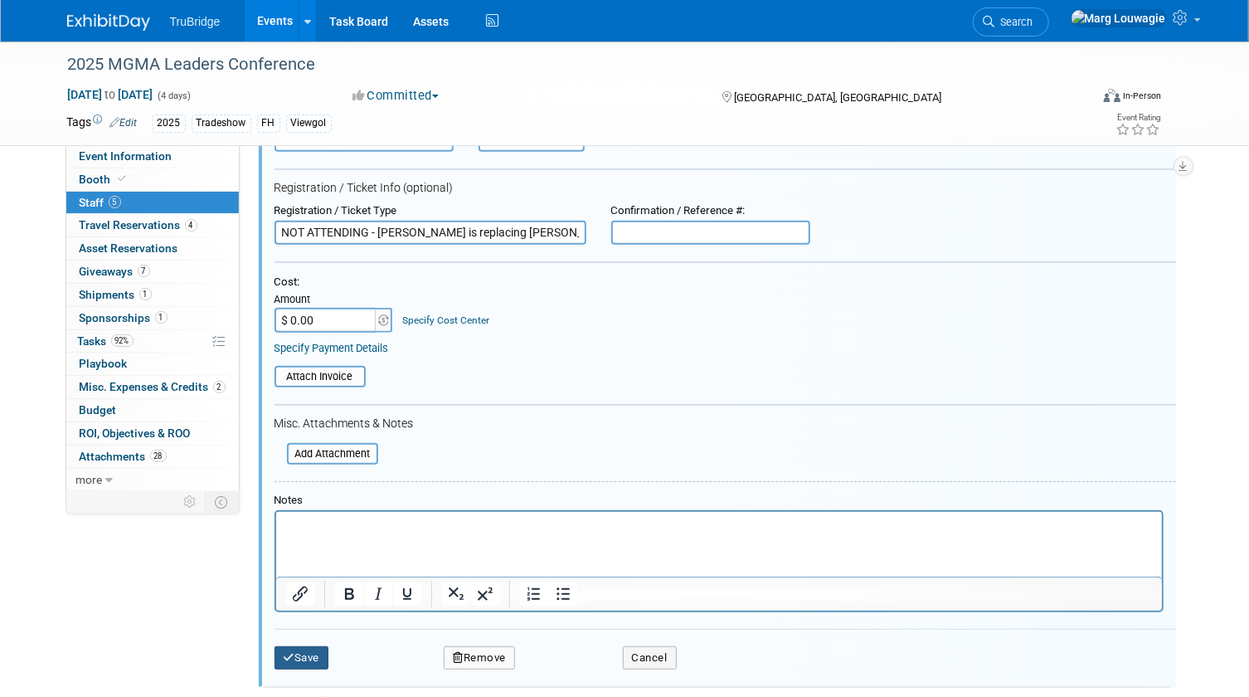
type input "NOT ATTENDING - Renee is replacing Ashley"
click at [321, 650] on button "Save" at bounding box center [302, 657] width 55 height 23
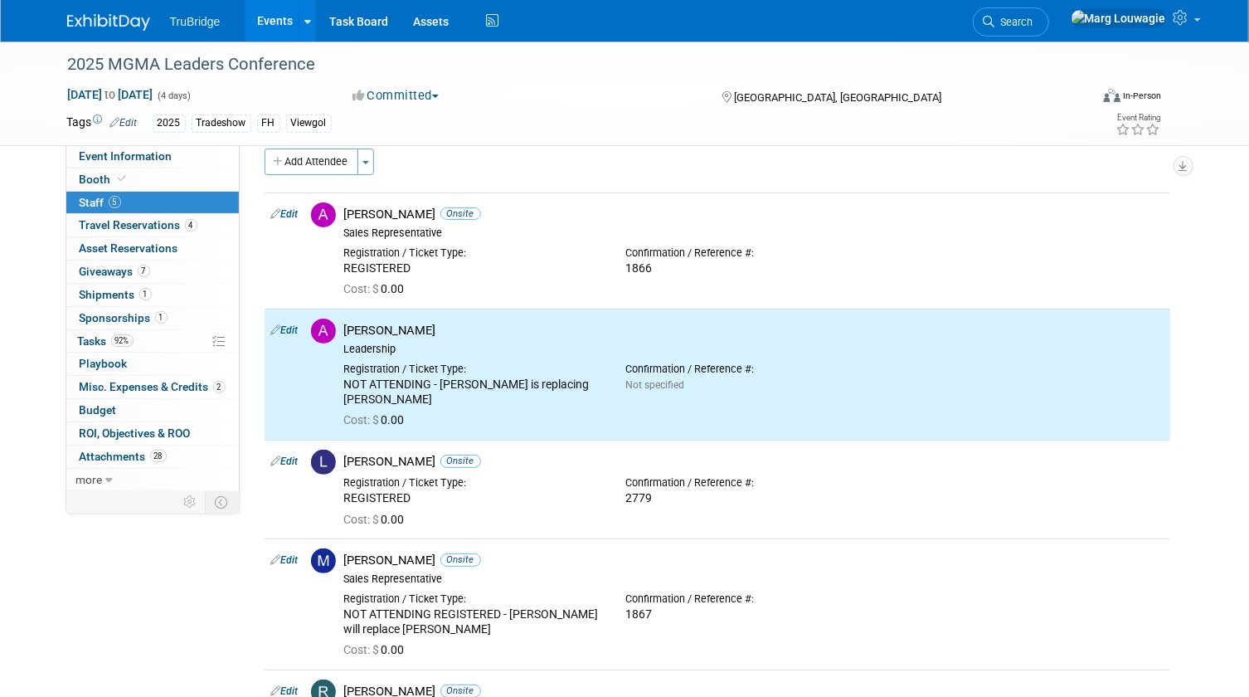
scroll to position [0, 0]
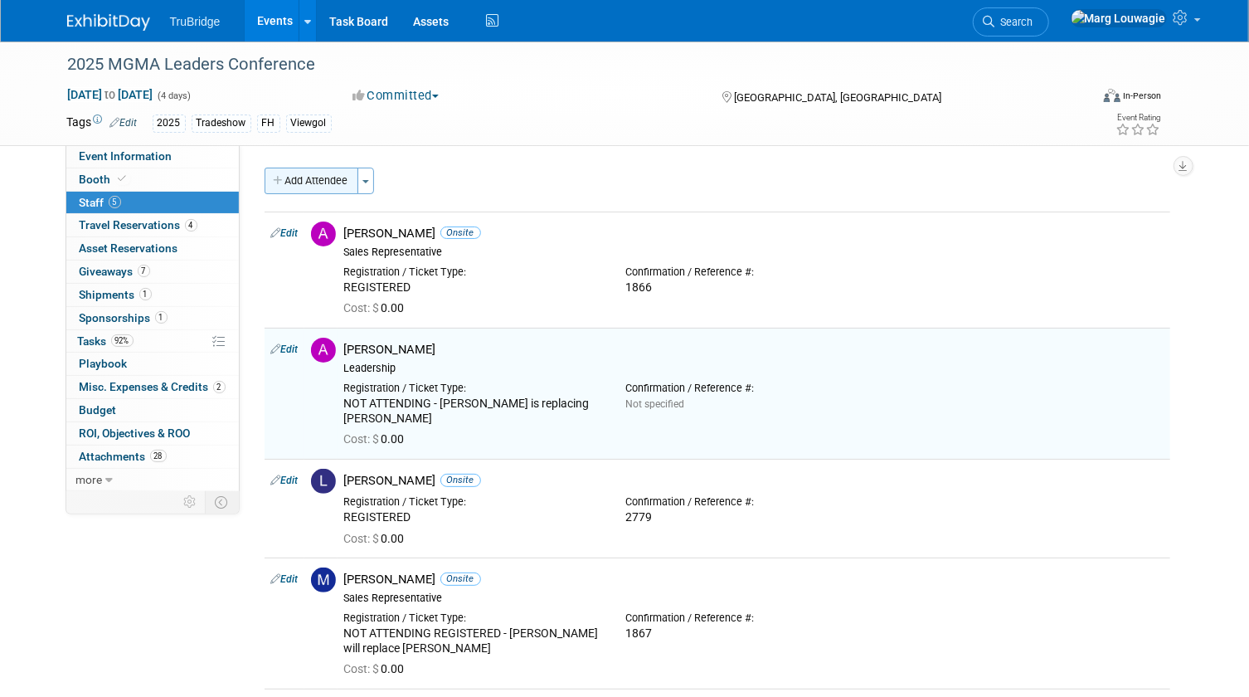
click at [333, 182] on button "Add Attendee" at bounding box center [312, 181] width 94 height 27
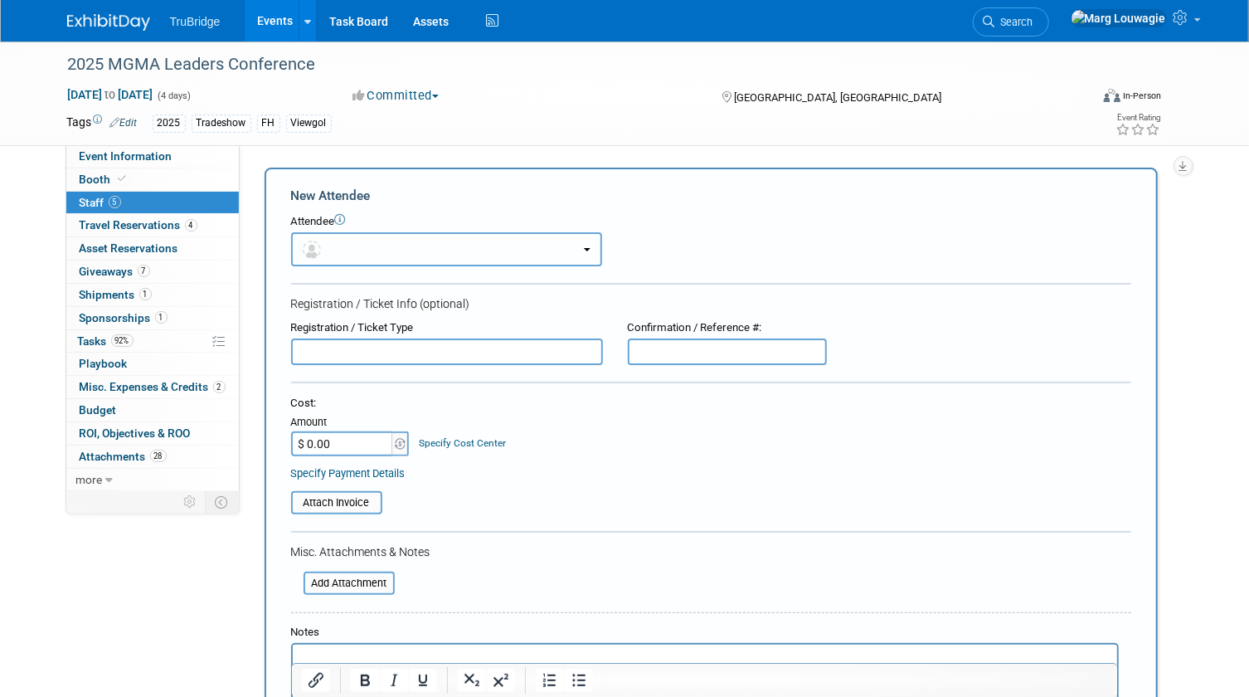
click at [391, 252] on button "button" at bounding box center [446, 249] width 311 height 34
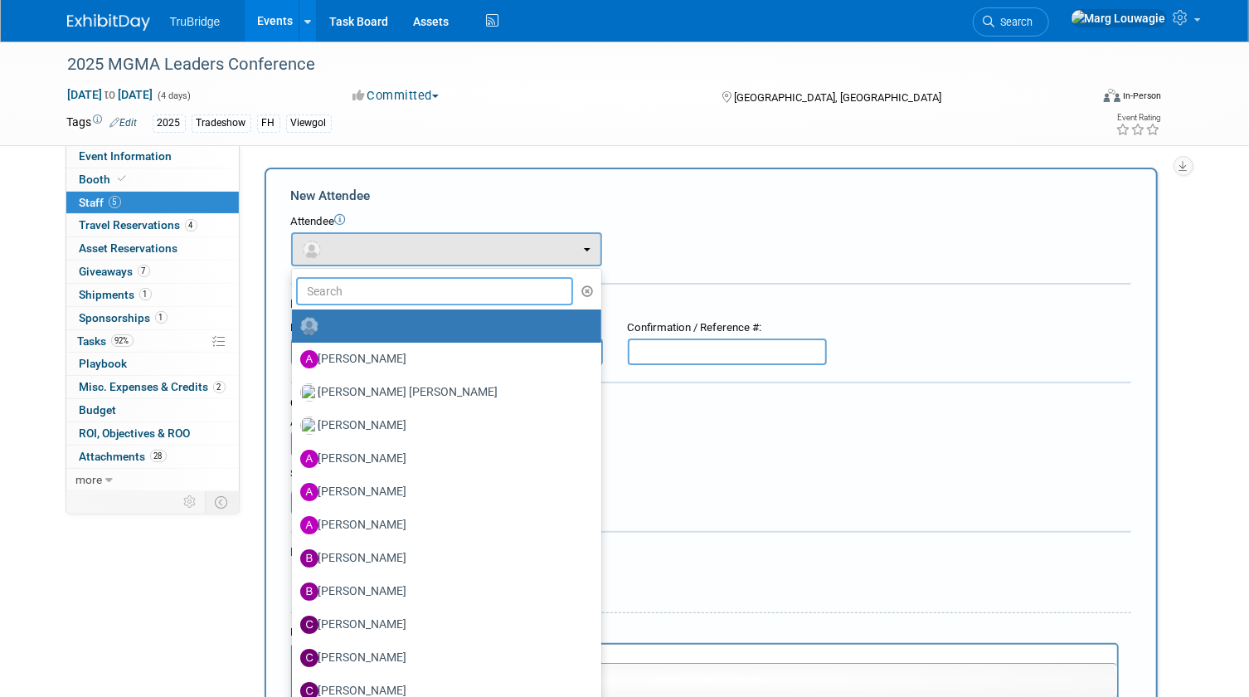
click at [415, 283] on input "text" at bounding box center [435, 291] width 278 height 28
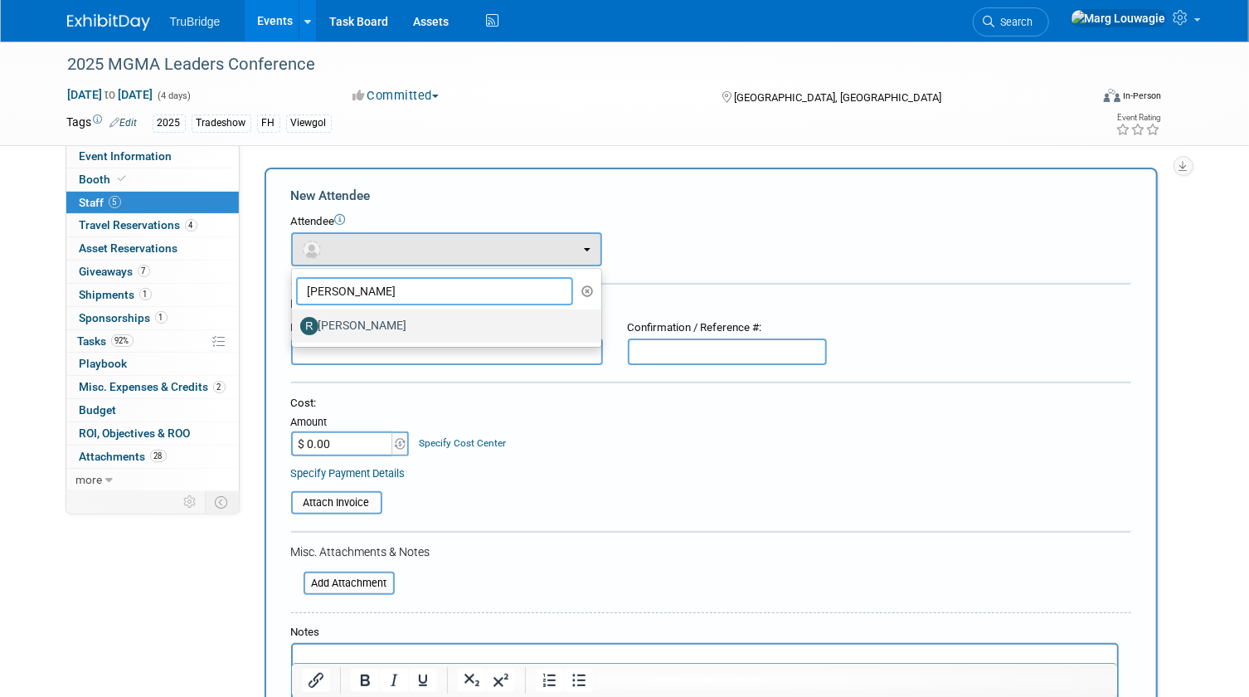
type input "Renee"
click at [406, 315] on label "[PERSON_NAME]" at bounding box center [442, 326] width 285 height 27
click at [295, 319] on input "[PERSON_NAME]" at bounding box center [289, 324] width 11 height 11
select select "011b100a-3789-454a-b370-ce796239a66e"
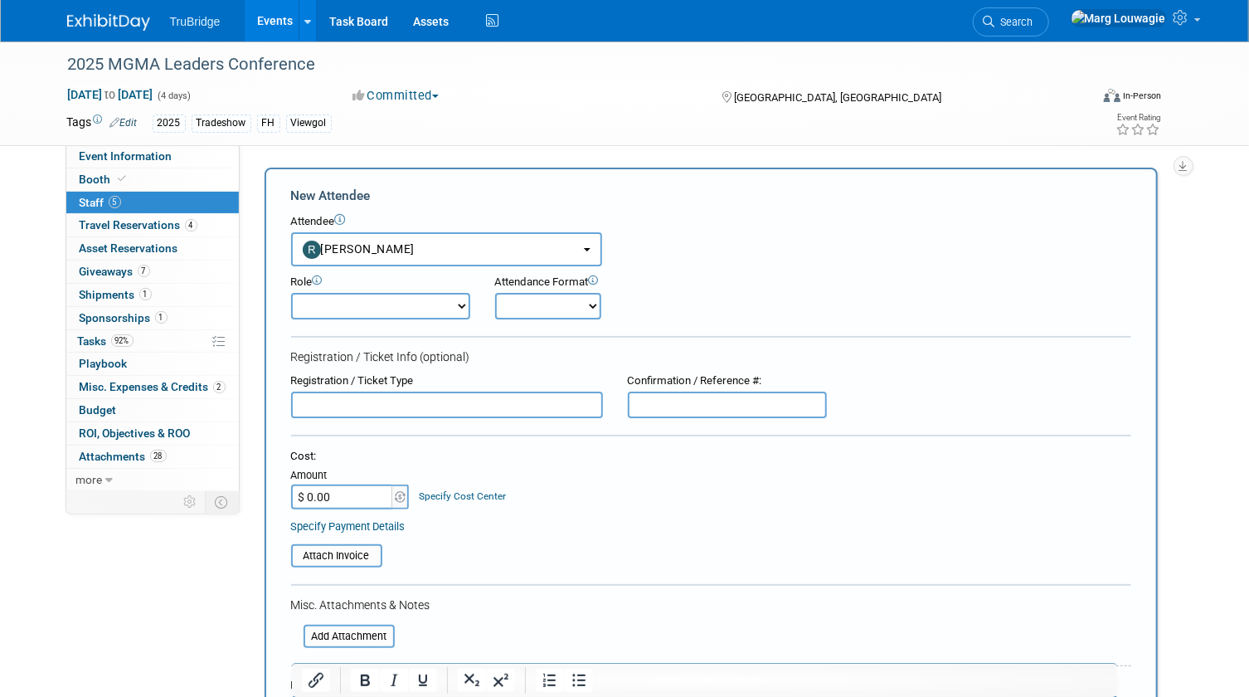
click at [528, 305] on select "Onsite Remote" at bounding box center [548, 306] width 106 height 27
select select "1"
click at [495, 293] on select "Onsite Remote" at bounding box center [548, 306] width 106 height 27
click at [400, 404] on input "text" at bounding box center [447, 405] width 312 height 27
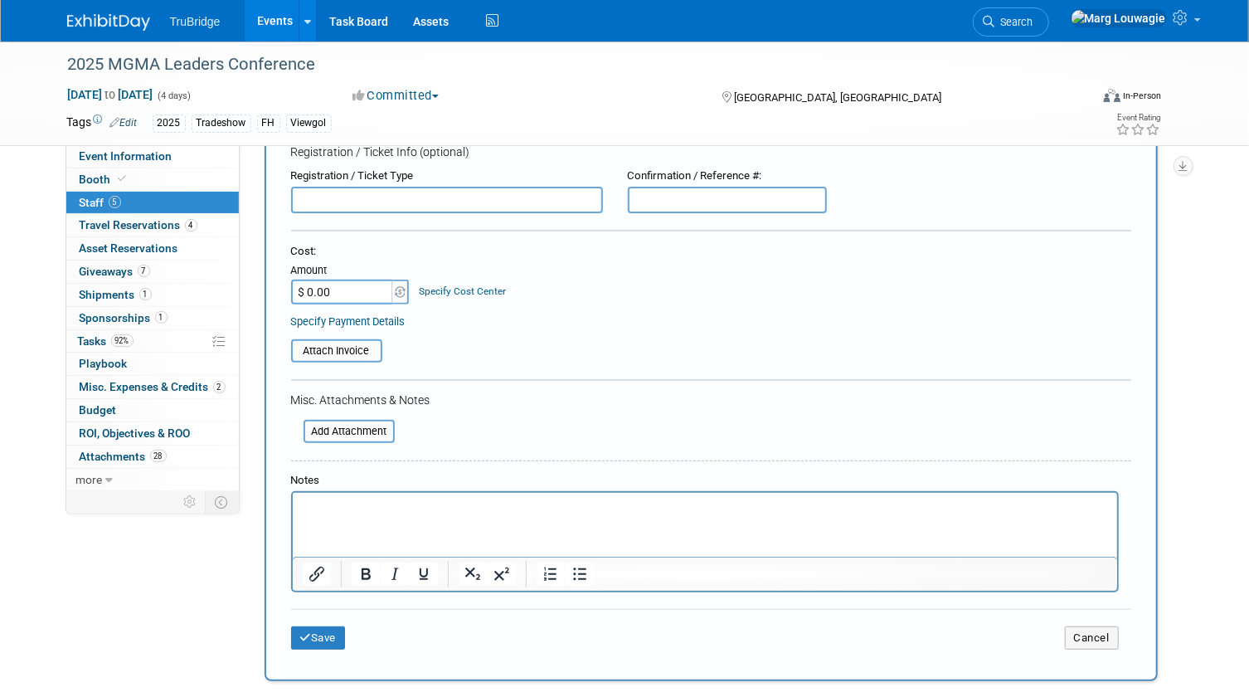
scroll to position [226, 0]
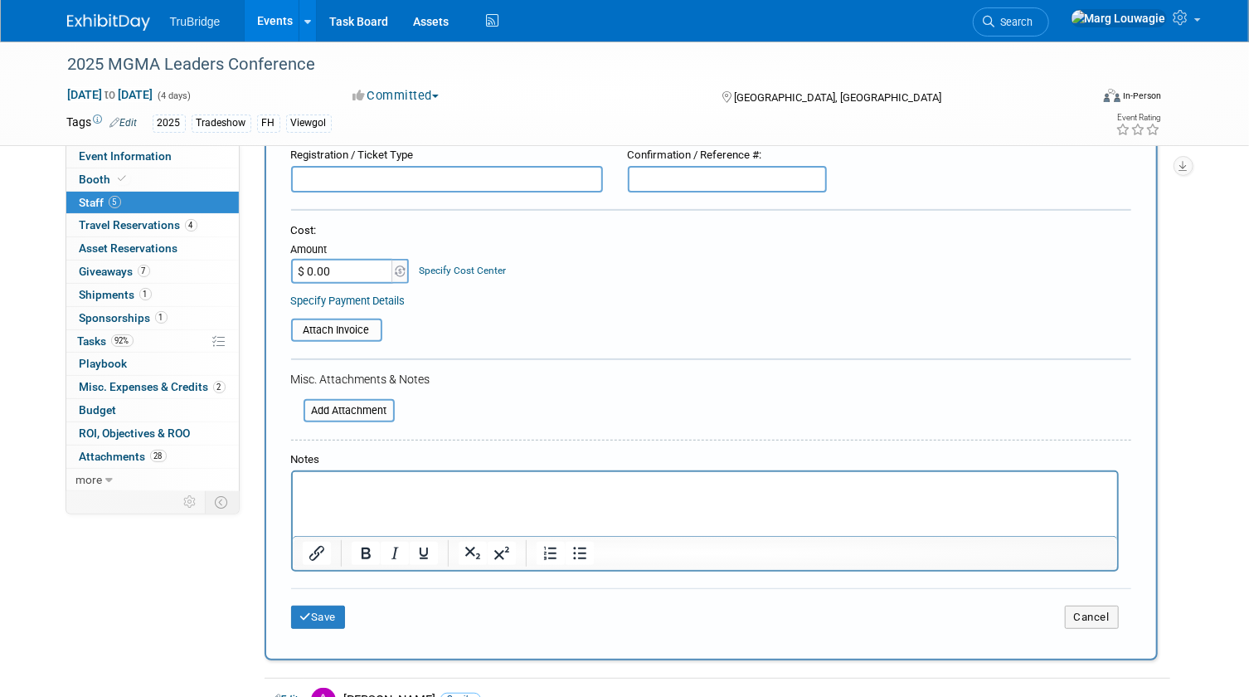
click at [392, 490] on p "Rich Text Area. Press ALT-0 for help." at bounding box center [705, 487] width 806 height 17
click at [654, 176] on input "text" at bounding box center [727, 179] width 199 height 27
type input "1867"
click at [338, 617] on button "Save" at bounding box center [318, 617] width 55 height 23
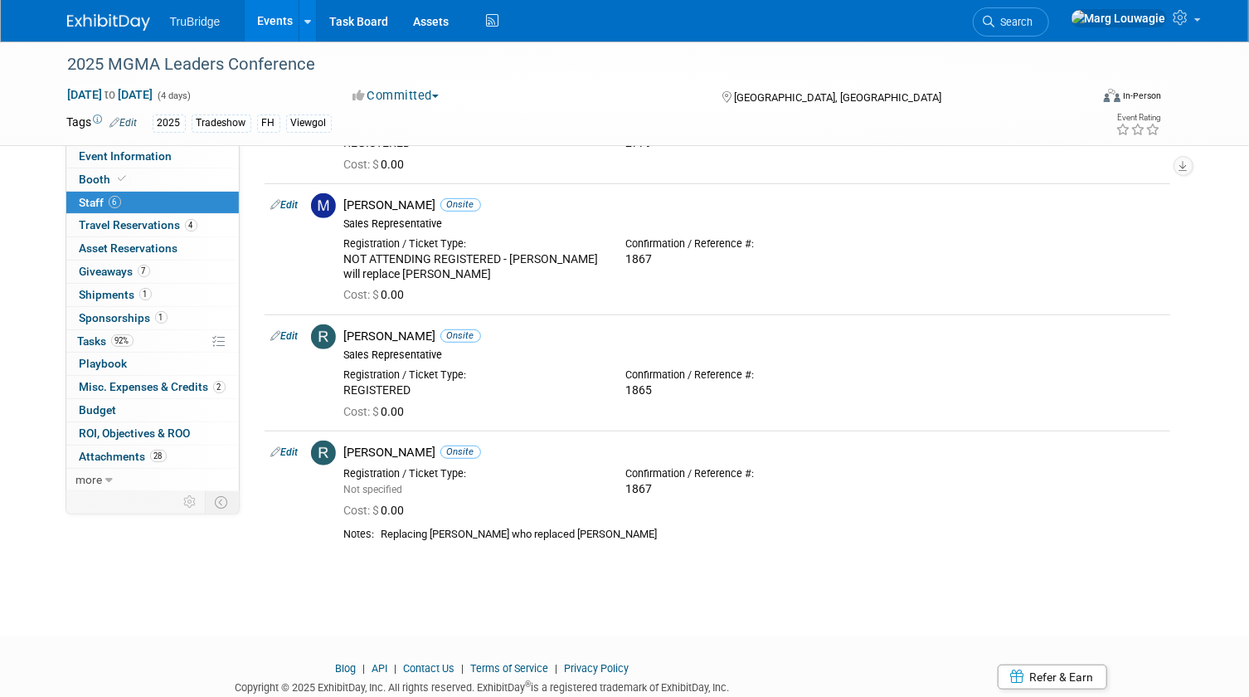
scroll to position [377, 0]
